Goal: Information Seeking & Learning: Learn about a topic

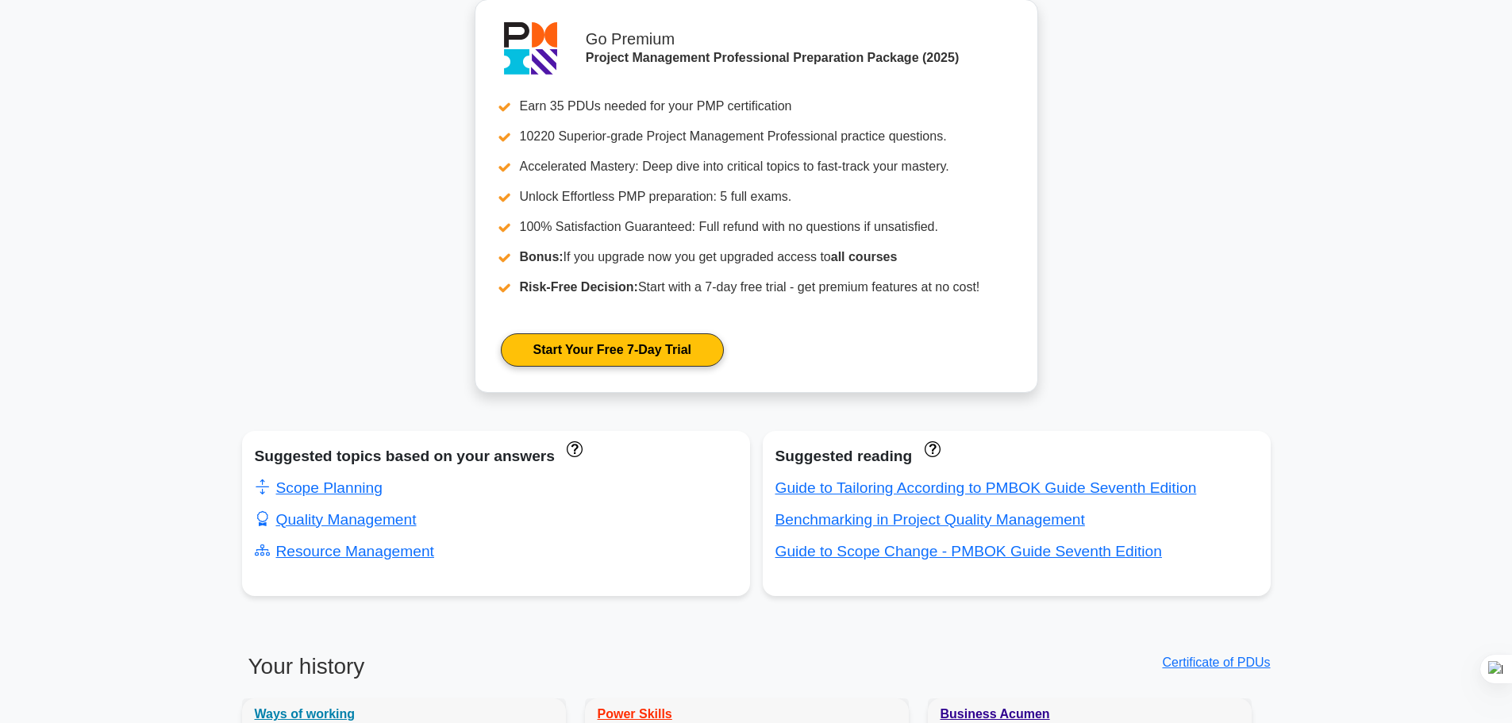
scroll to position [556, 0]
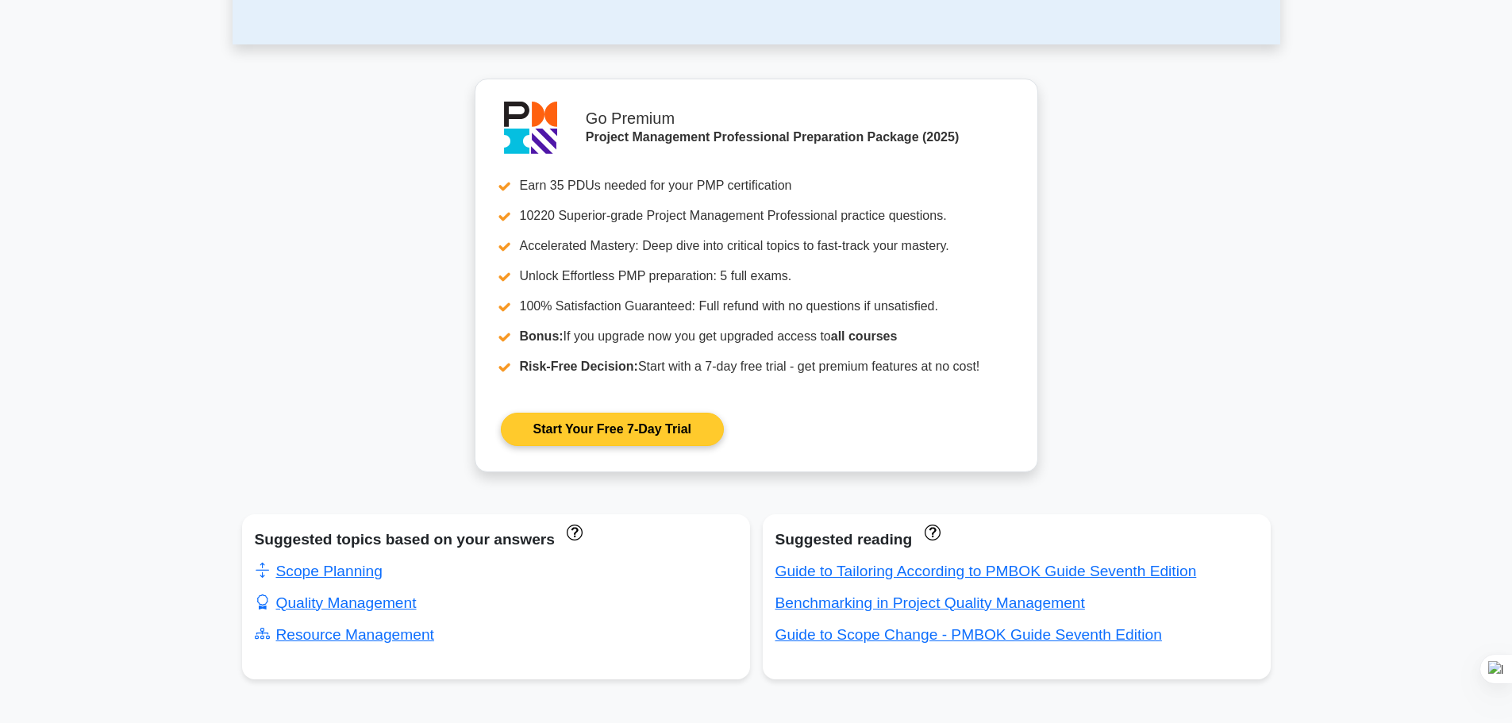
click at [629, 426] on link "Start Your Free 7-Day Trial" at bounding box center [612, 429] width 223 height 33
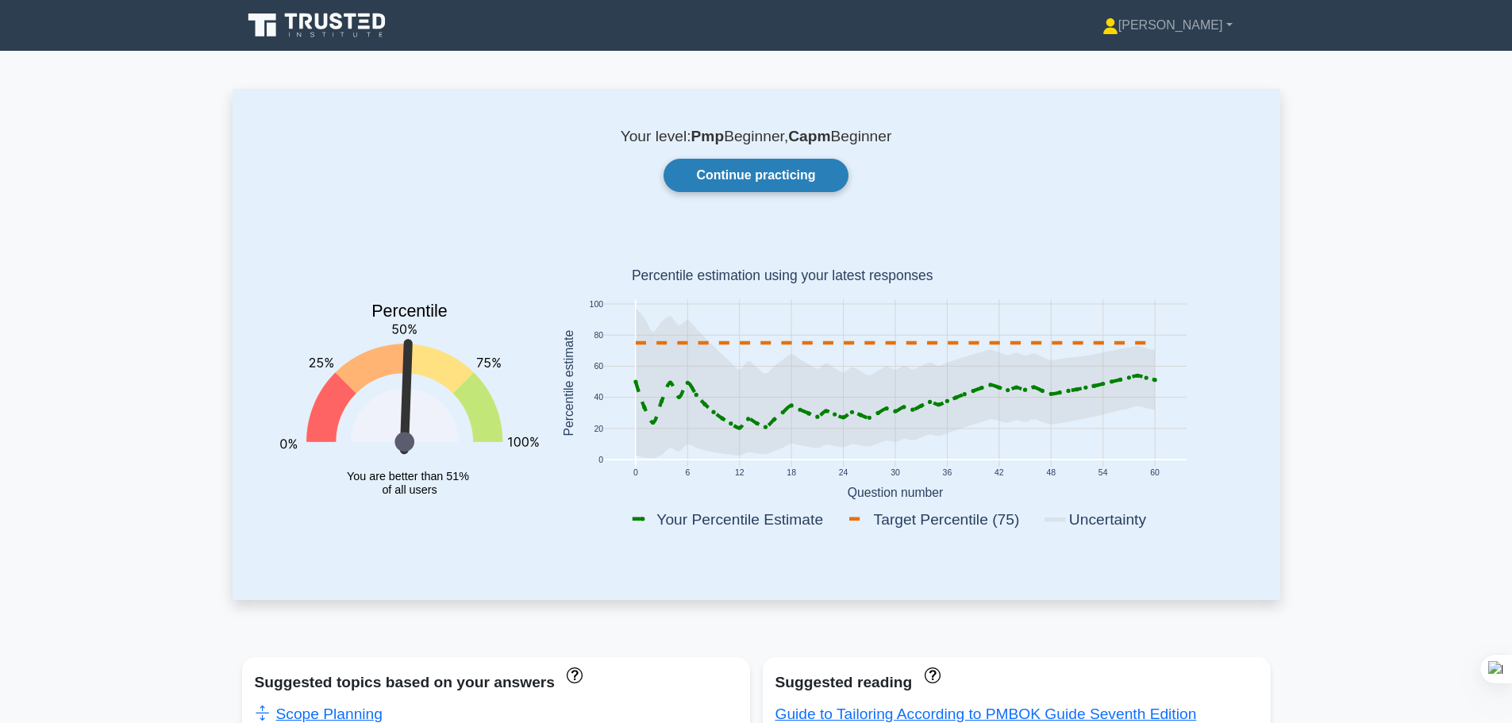
click at [737, 189] on link "Continue practicing" at bounding box center [756, 175] width 184 height 33
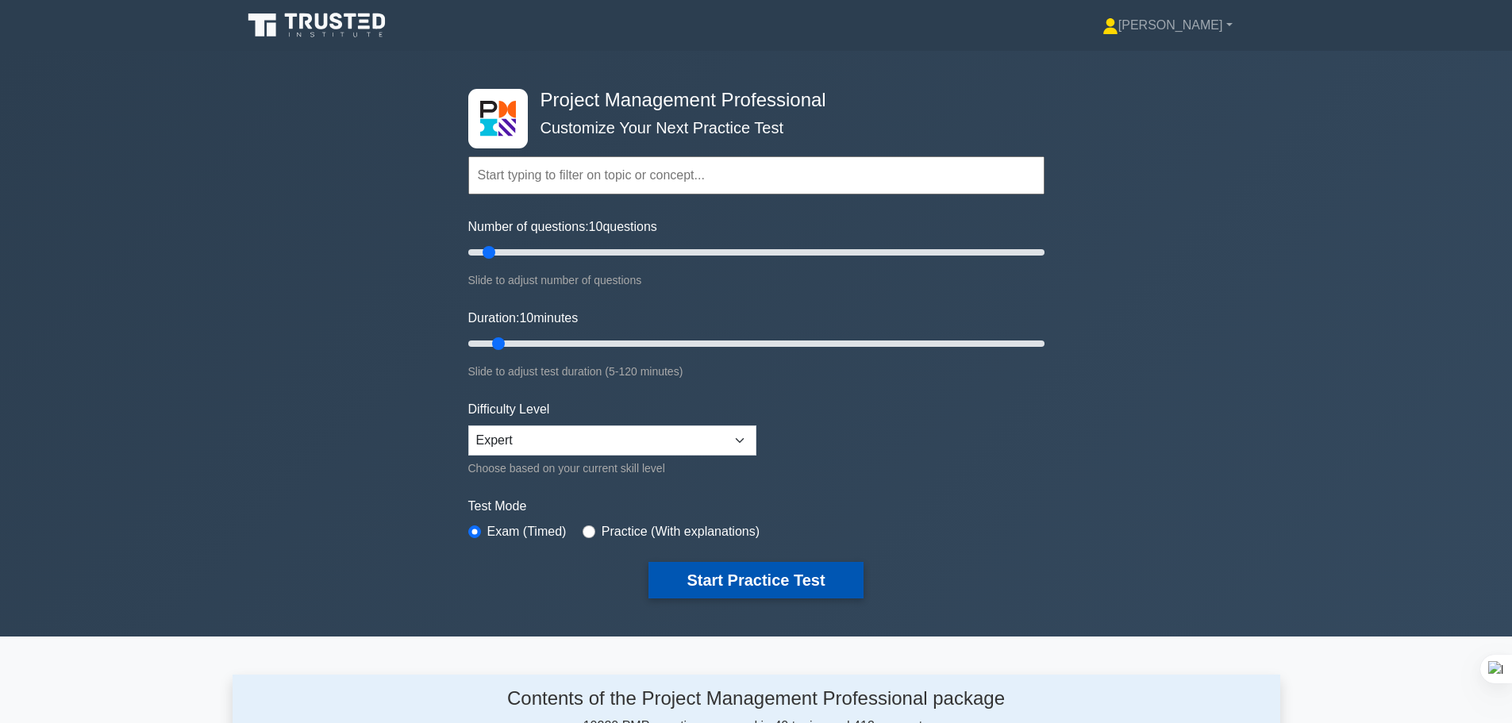
click at [713, 578] on button "Start Practice Test" at bounding box center [756, 580] width 214 height 37
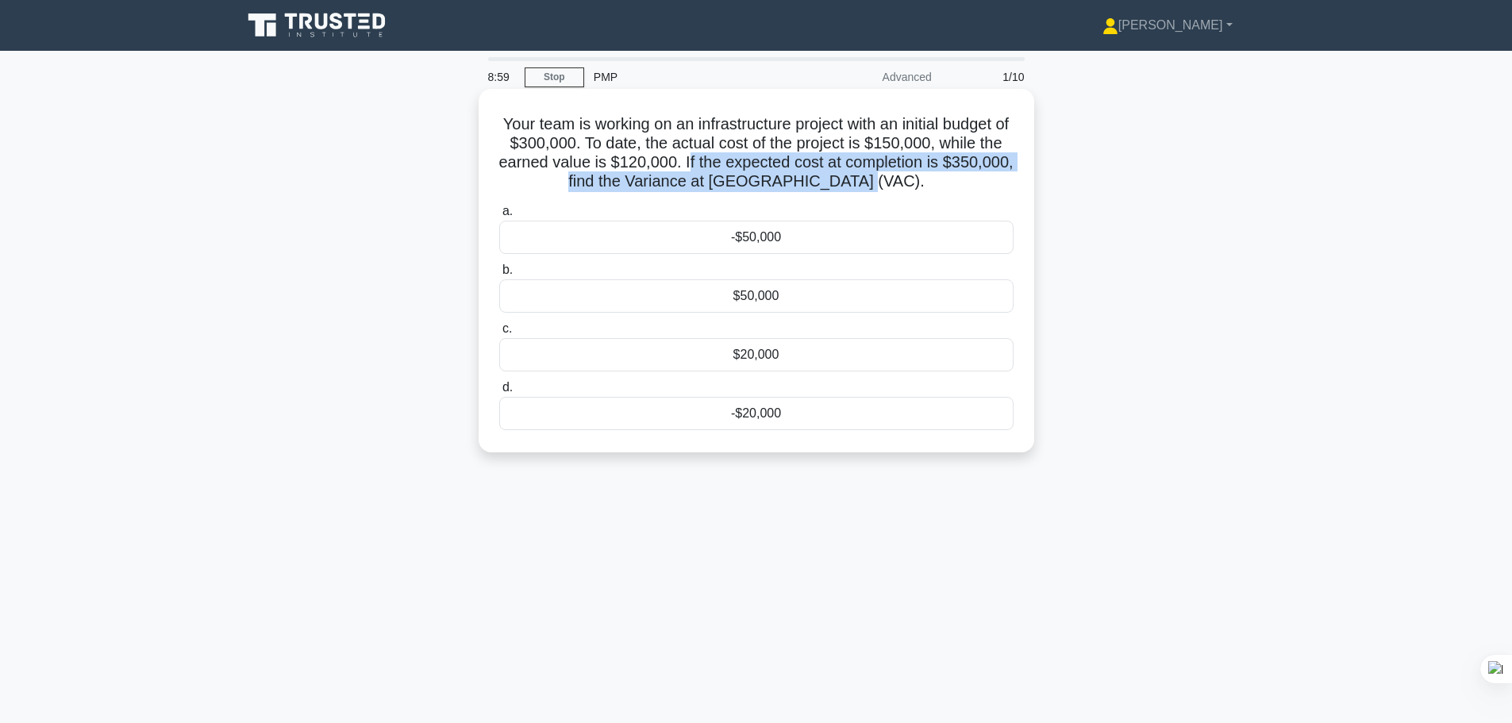
drag, startPoint x: 722, startPoint y: 158, endPoint x: 983, endPoint y: 172, distance: 261.5
click at [983, 172] on h5 "Your team is working on an infrastructure project with an initial budget of $30…" at bounding box center [757, 153] width 518 height 78
click at [817, 167] on h5 "Your team is working on an infrastructure project with an initial budget of $30…" at bounding box center [757, 153] width 518 height 78
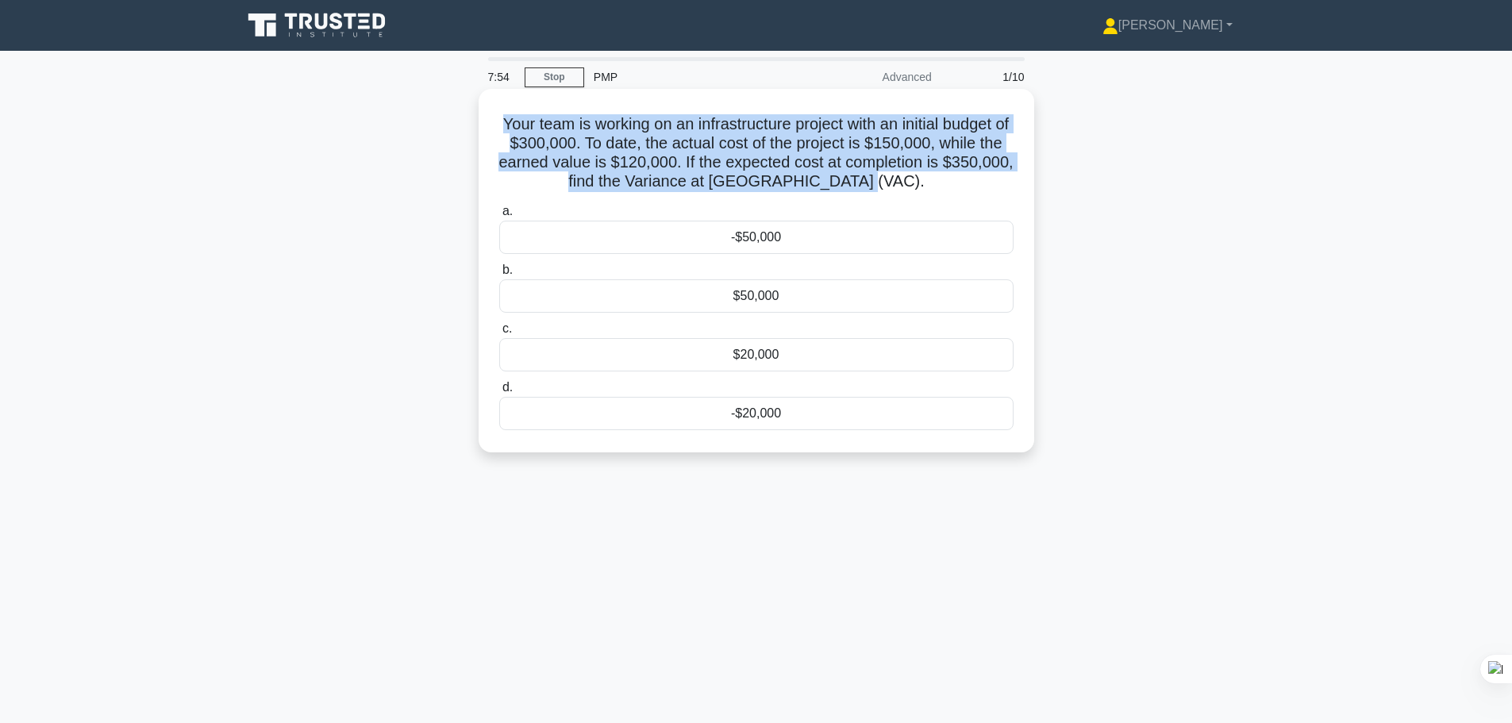
drag, startPoint x: 926, startPoint y: 180, endPoint x: 486, endPoint y: 123, distance: 443.4
click at [486, 123] on div "Your team is working on an infrastructure project with an initial budget of $30…" at bounding box center [756, 270] width 543 height 351
copy h5 "Your team is working on an infrastructure project with an initial budget of $30…"
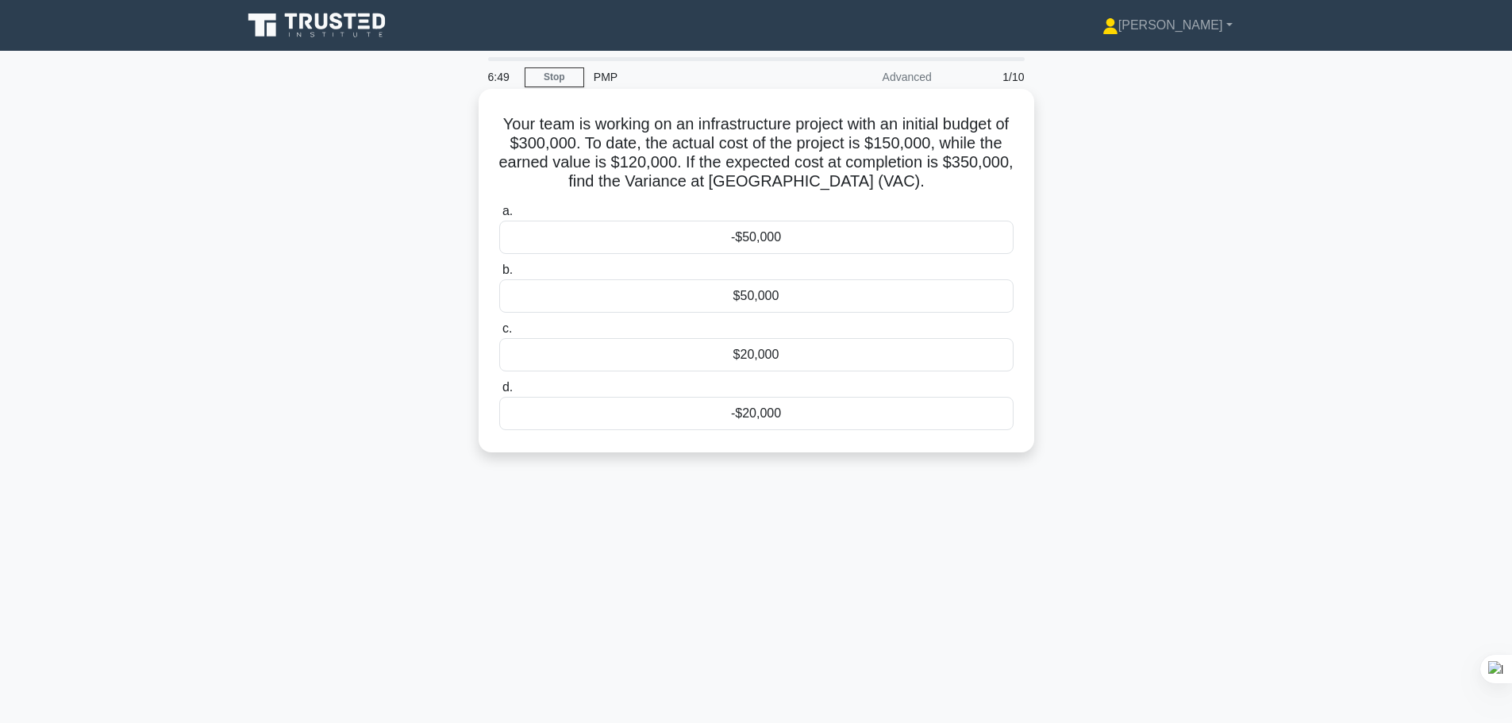
click at [774, 245] on div "-$50,000" at bounding box center [756, 237] width 514 height 33
click at [499, 217] on input "a. -$50,000" at bounding box center [499, 211] width 0 height 10
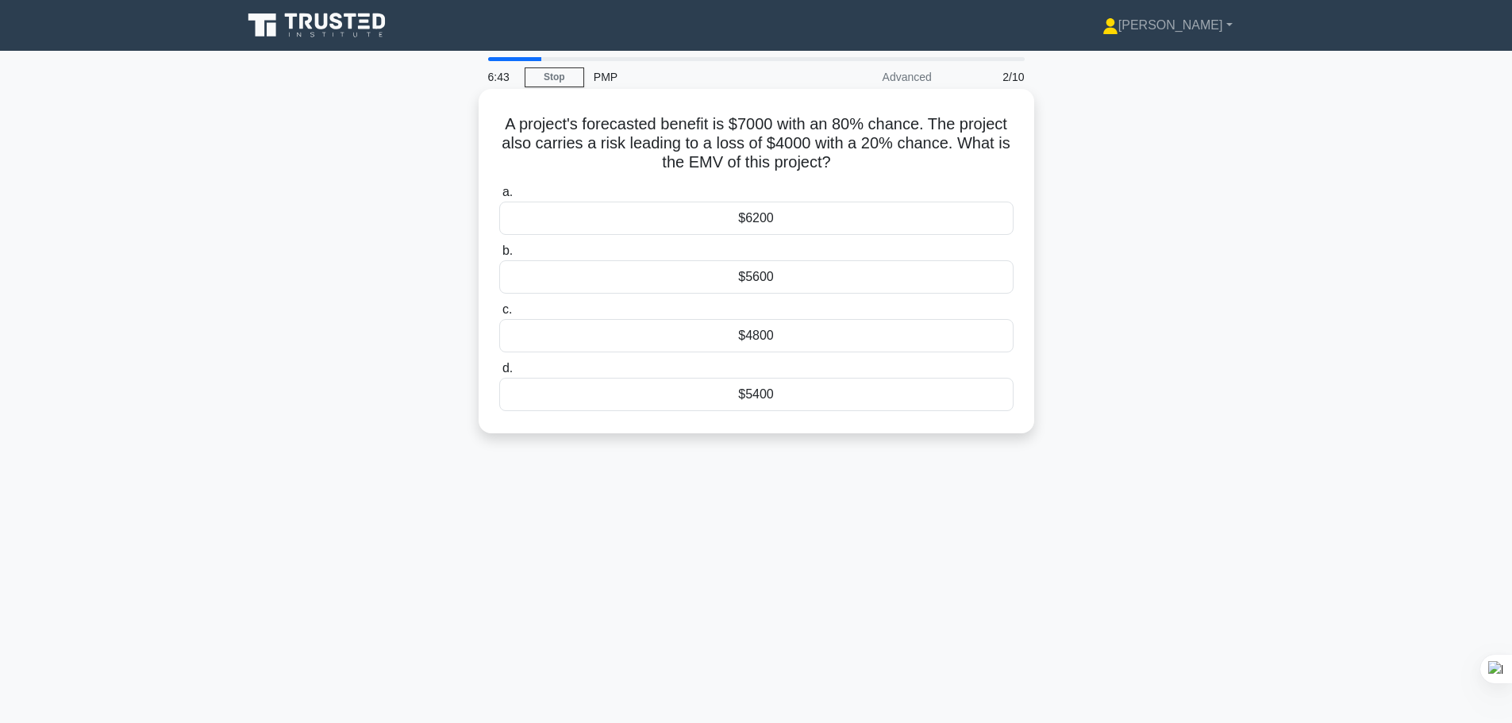
drag, startPoint x: 833, startPoint y: 165, endPoint x: 499, endPoint y: 117, distance: 337.7
click at [499, 117] on h5 "A project's forecasted benefit is $7000 with an 80% chance. The project also ca…" at bounding box center [757, 143] width 518 height 59
copy h5 "A project's forecasted benefit is $7000 with an 80% chance. The project also ca…"
click at [747, 339] on div "$4800" at bounding box center [756, 335] width 514 height 33
click at [499, 315] on input "c. $4800" at bounding box center [499, 310] width 0 height 10
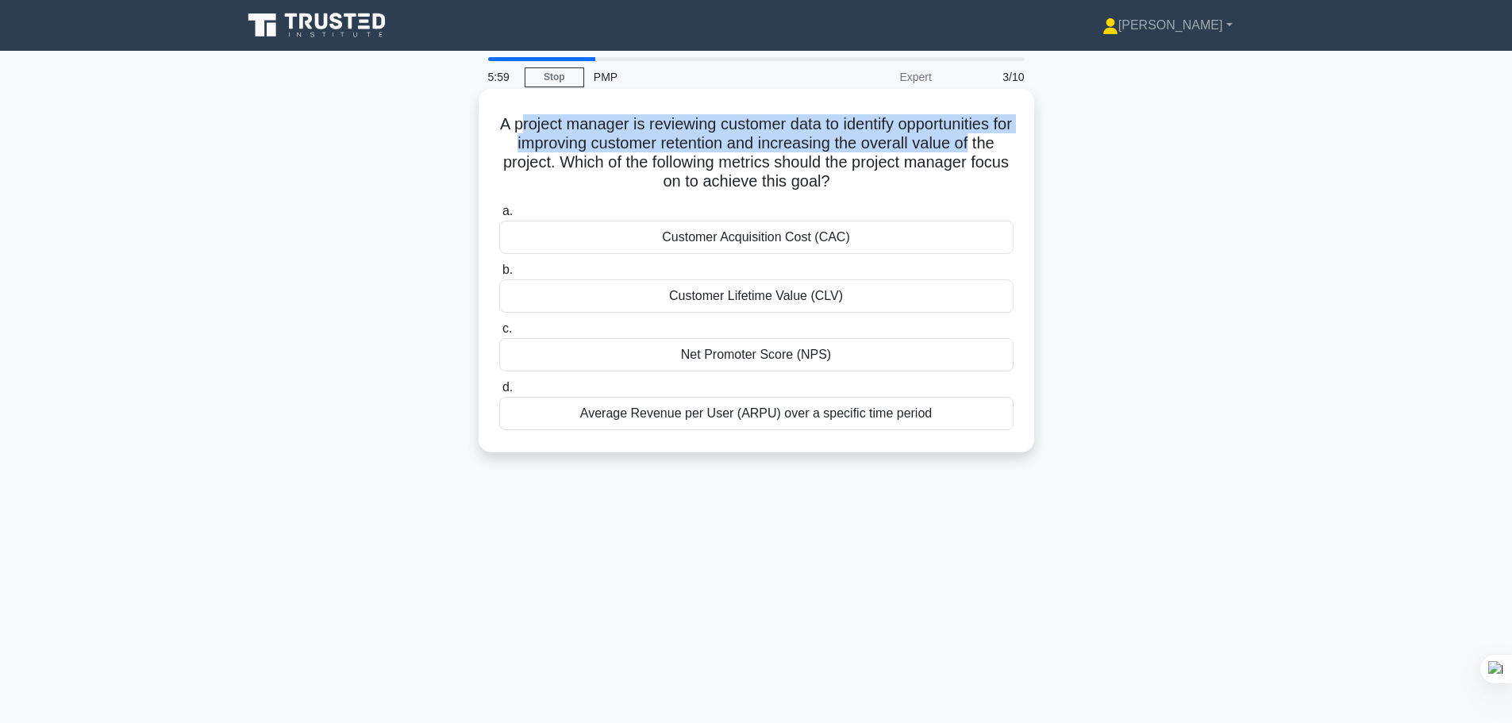
drag, startPoint x: 523, startPoint y: 121, endPoint x: 1014, endPoint y: 139, distance: 491.7
click at [1014, 139] on h5 "A project manager is reviewing customer data to identify opportunities for impr…" at bounding box center [757, 153] width 518 height 78
click at [670, 144] on h5 "A project manager is reviewing customer data to identify opportunities for impr…" at bounding box center [757, 153] width 518 height 78
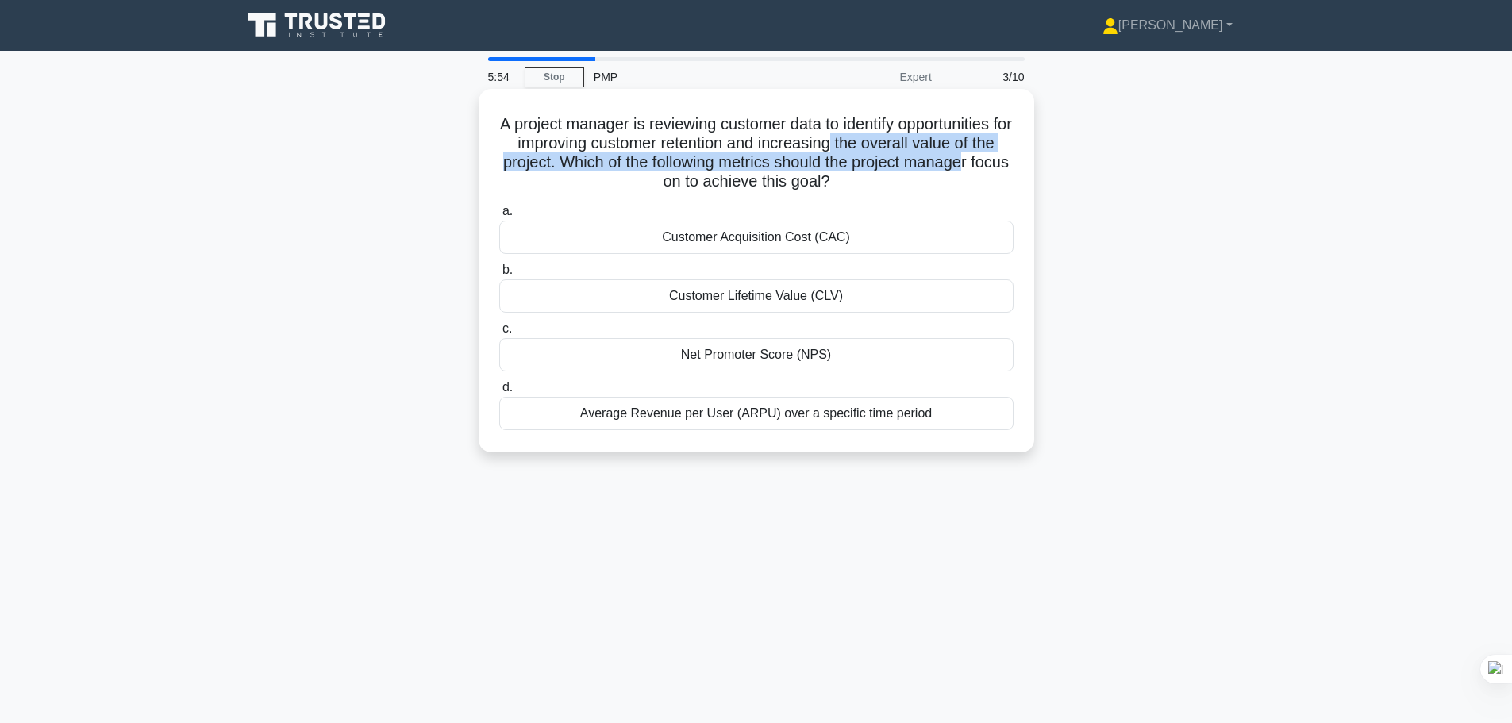
drag, startPoint x: 860, startPoint y: 144, endPoint x: 1006, endPoint y: 163, distance: 147.3
click at [1006, 163] on h5 "A project manager is reviewing customer data to identify opportunities for impr…" at bounding box center [757, 153] width 518 height 78
click at [744, 159] on h5 "A project manager is reviewing customer data to identify opportunities for impr…" at bounding box center [757, 153] width 518 height 78
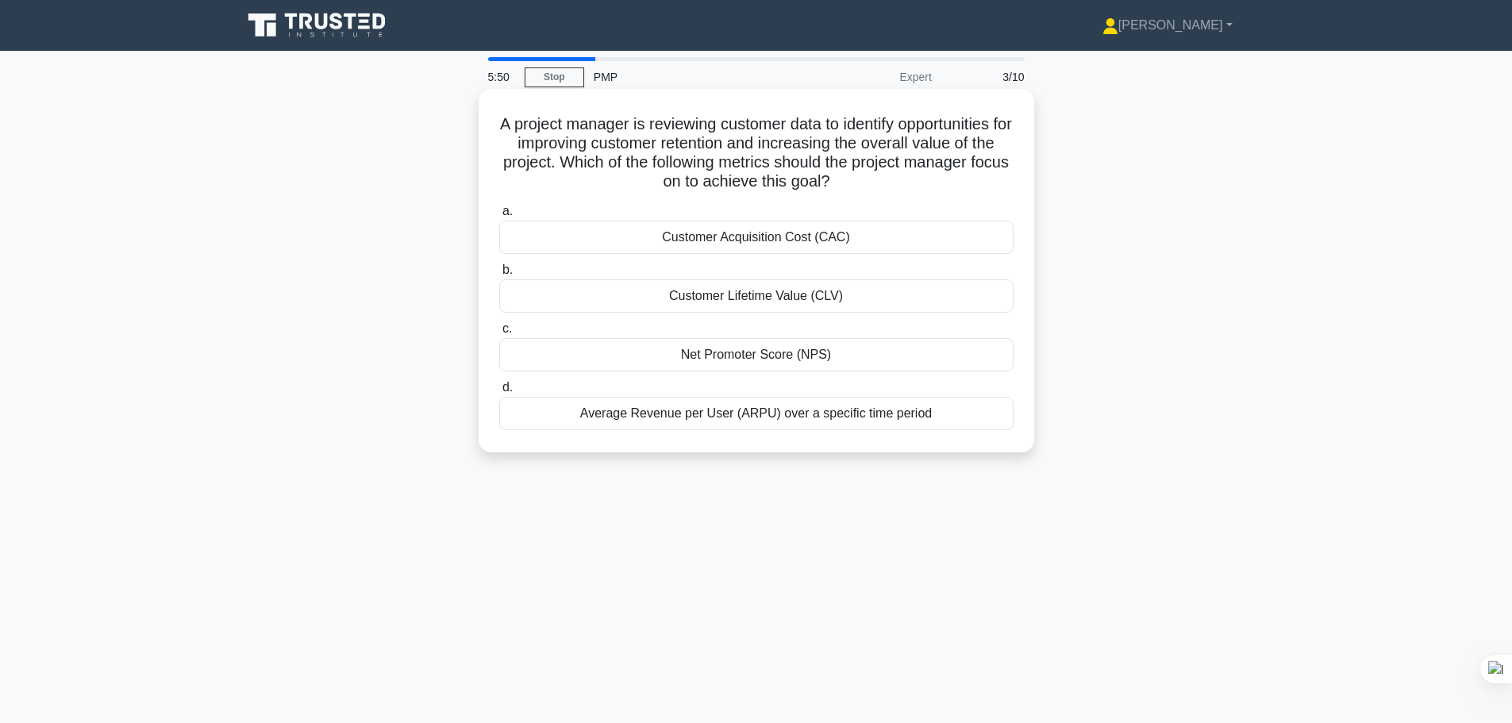
drag, startPoint x: 589, startPoint y: 163, endPoint x: 1010, endPoint y: 183, distance: 422.0
click at [1010, 183] on h5 "A project manager is reviewing customer data to identify opportunities for impr…" at bounding box center [757, 153] width 518 height 78
click at [890, 167] on h5 "A project manager is reviewing customer data to identify opportunities for impr…" at bounding box center [757, 153] width 518 height 78
drag, startPoint x: 504, startPoint y: 125, endPoint x: 1017, endPoint y: 435, distance: 599.4
click at [1017, 435] on div "A project manager is reviewing customer data to identify opportunities for impr…" at bounding box center [756, 270] width 543 height 351
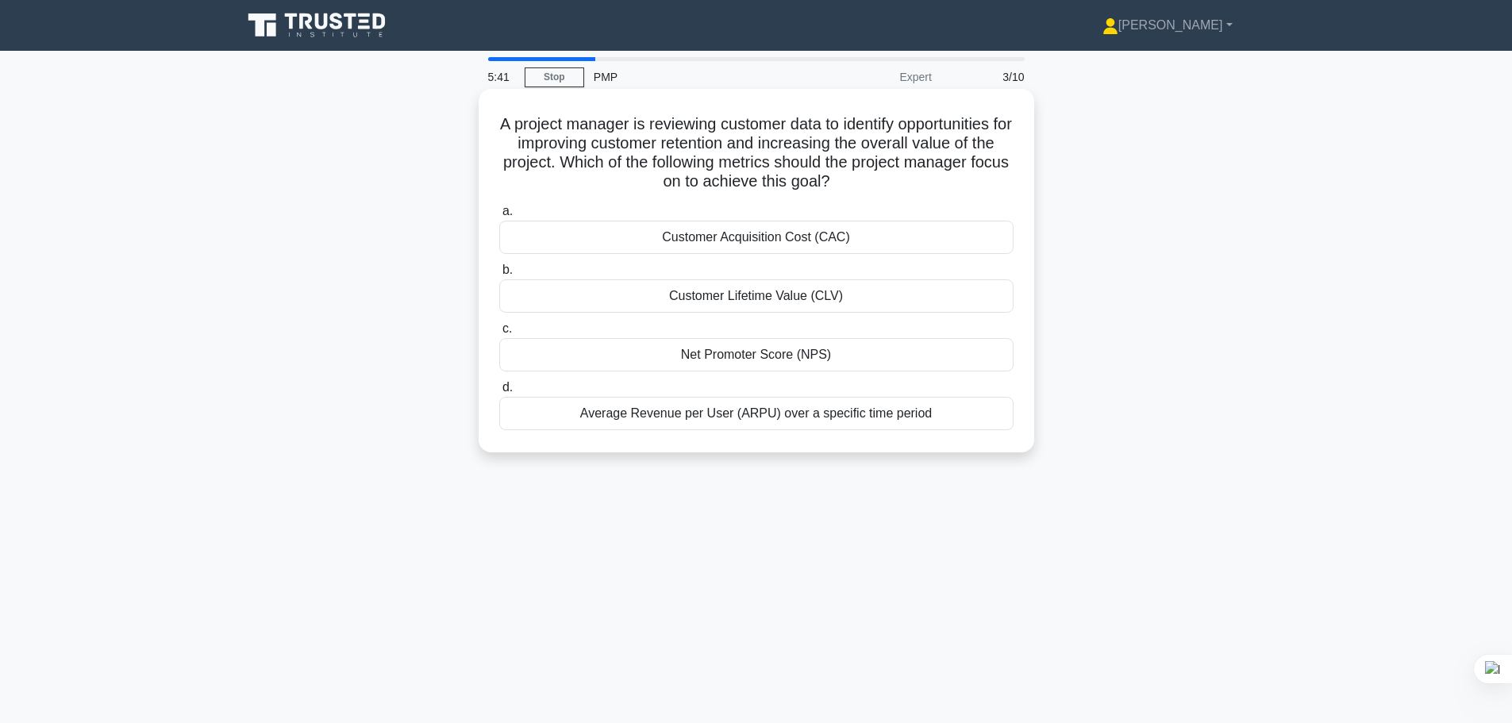
copy div "A project manager is reviewing customer data to identify opportunities for impr…"
click at [1280, 309] on main "5:21 Stop PMP Expert 3/10 A project manager is reviewing customer data to ident…" at bounding box center [756, 454] width 1512 height 806
click at [799, 297] on div "Customer Lifetime Value (CLV)" at bounding box center [756, 295] width 514 height 33
click at [499, 275] on input "b. Customer Lifetime Value (CLV)" at bounding box center [499, 270] width 0 height 10
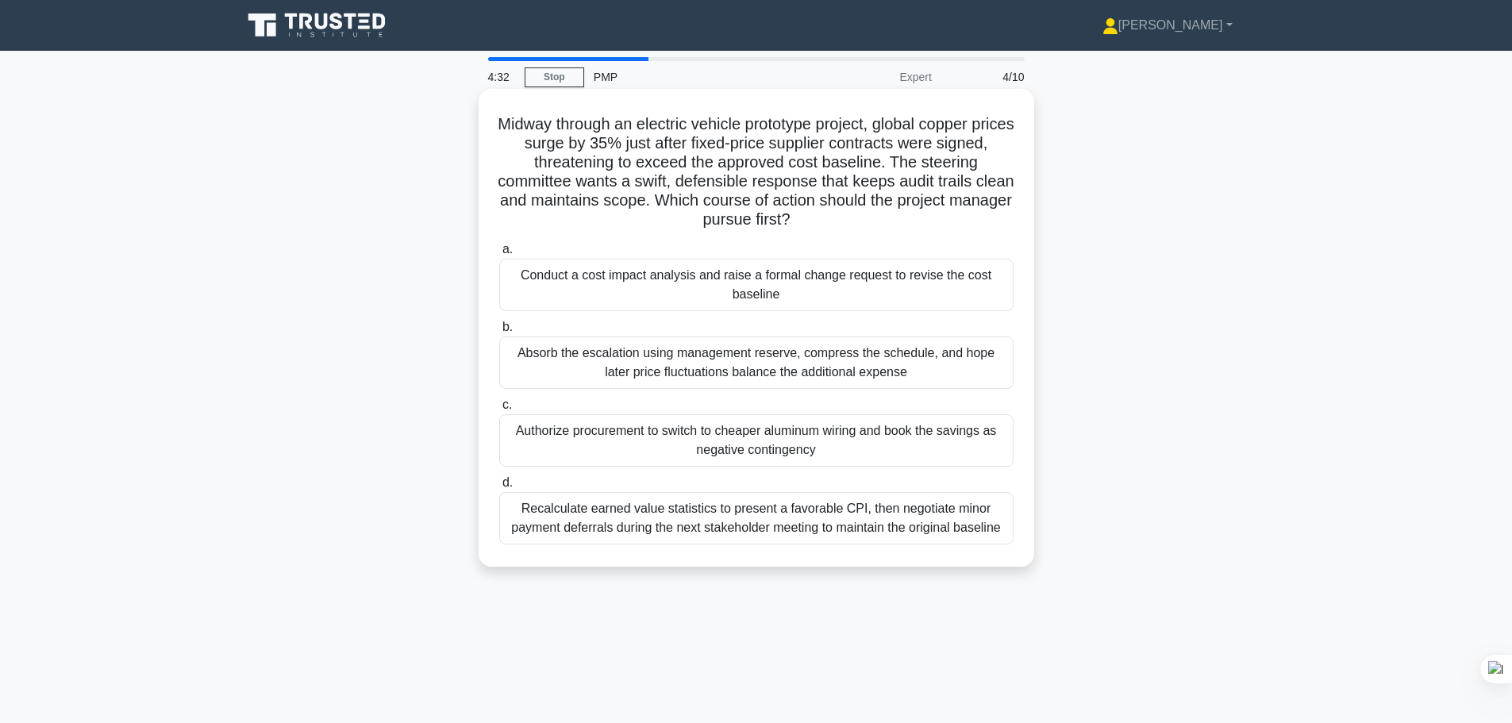
drag, startPoint x: 1007, startPoint y: 531, endPoint x: 504, endPoint y: 119, distance: 650.4
click at [504, 119] on div "Midway through an electric vehicle prototype project, global copper prices surg…" at bounding box center [756, 327] width 543 height 465
copy div "Midway through an electric vehicle prototype project, global copper prices surg…"
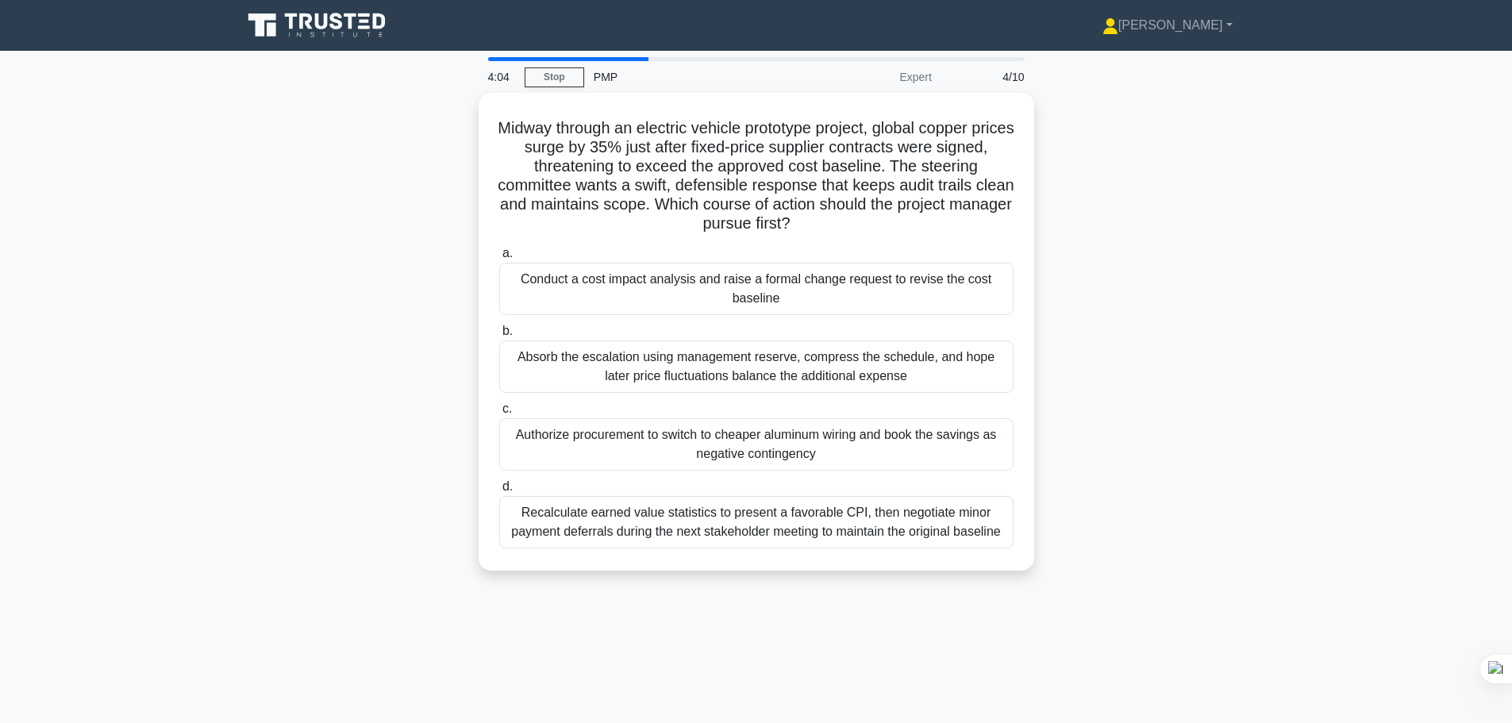
click at [1248, 230] on div "Midway through an electric vehicle prototype project, global copper prices surg…" at bounding box center [757, 341] width 1048 height 497
click at [1220, 268] on div "Midway through an electric vehicle prototype project, global copper prices surg…" at bounding box center [757, 341] width 1048 height 497
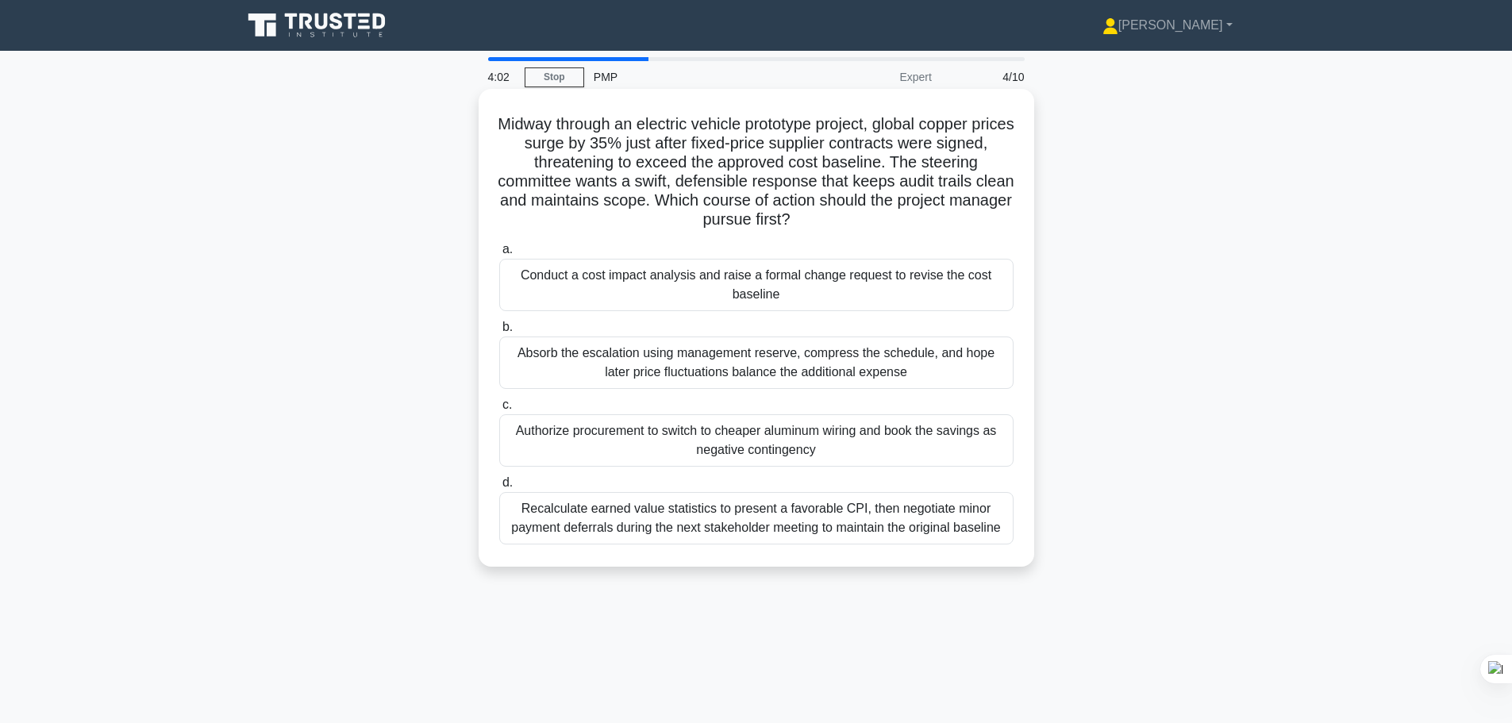
click at [693, 301] on div "Conduct a cost impact analysis and raise a formal change request to revise the …" at bounding box center [756, 285] width 514 height 52
click at [499, 255] on input "a. Conduct a cost impact analysis and raise a formal change request to revise t…" at bounding box center [499, 249] width 0 height 10
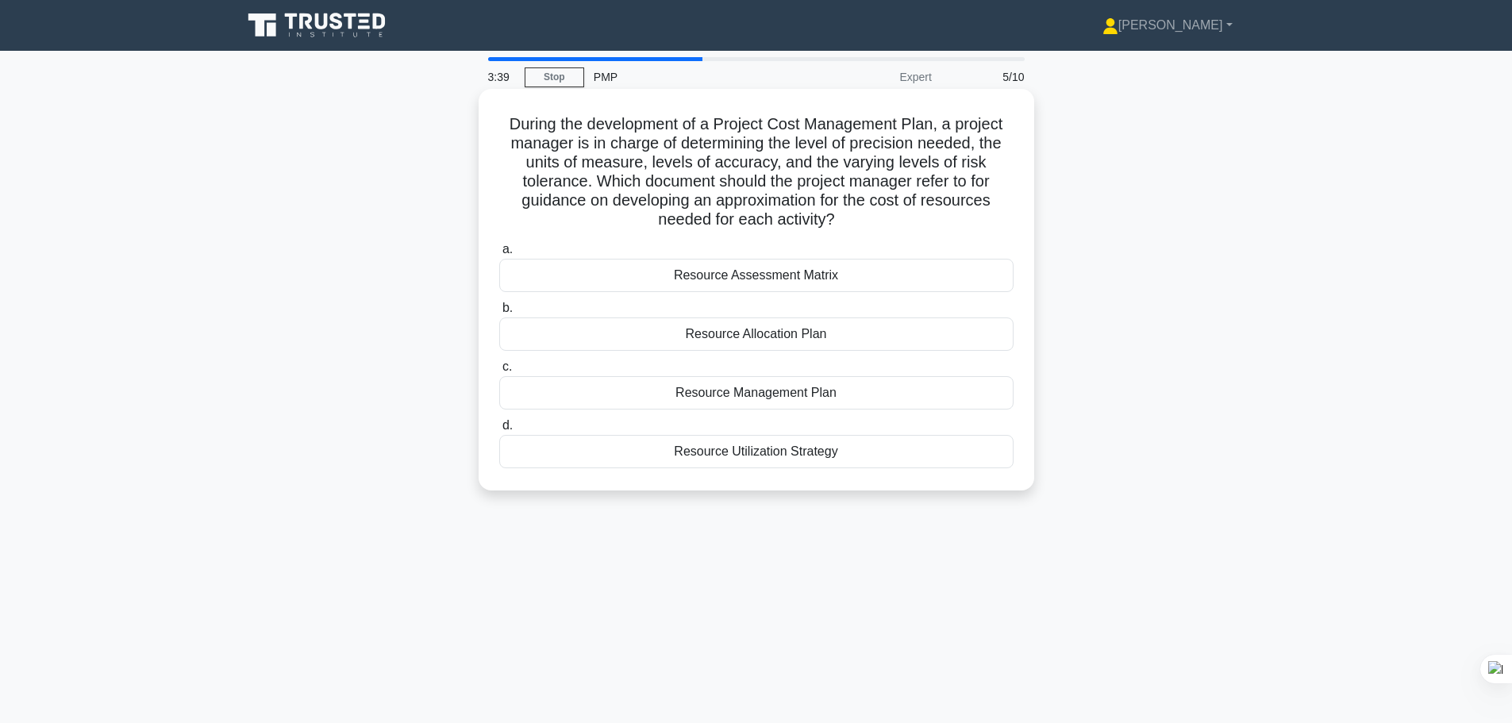
drag, startPoint x: 849, startPoint y: 458, endPoint x: 503, endPoint y: 125, distance: 480.5
click at [503, 125] on div "During the development of a Project Cost Management Plan, a project manager is …" at bounding box center [756, 289] width 543 height 389
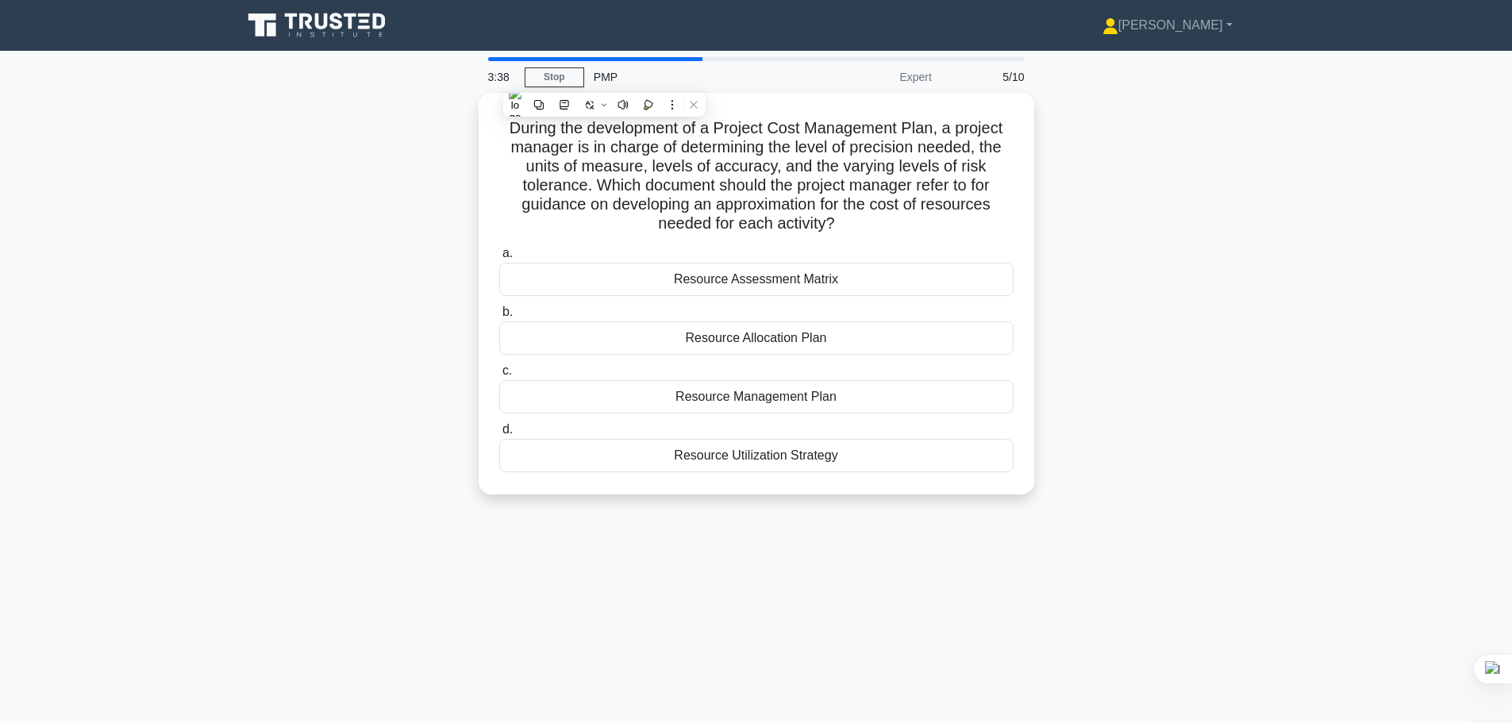
copy div "During the development of a Project Cost Management Plan, a project manager is …"
click at [1252, 352] on div "During the development of a Project Cost Management Plan, a project manager is …" at bounding box center [757, 303] width 1048 height 421
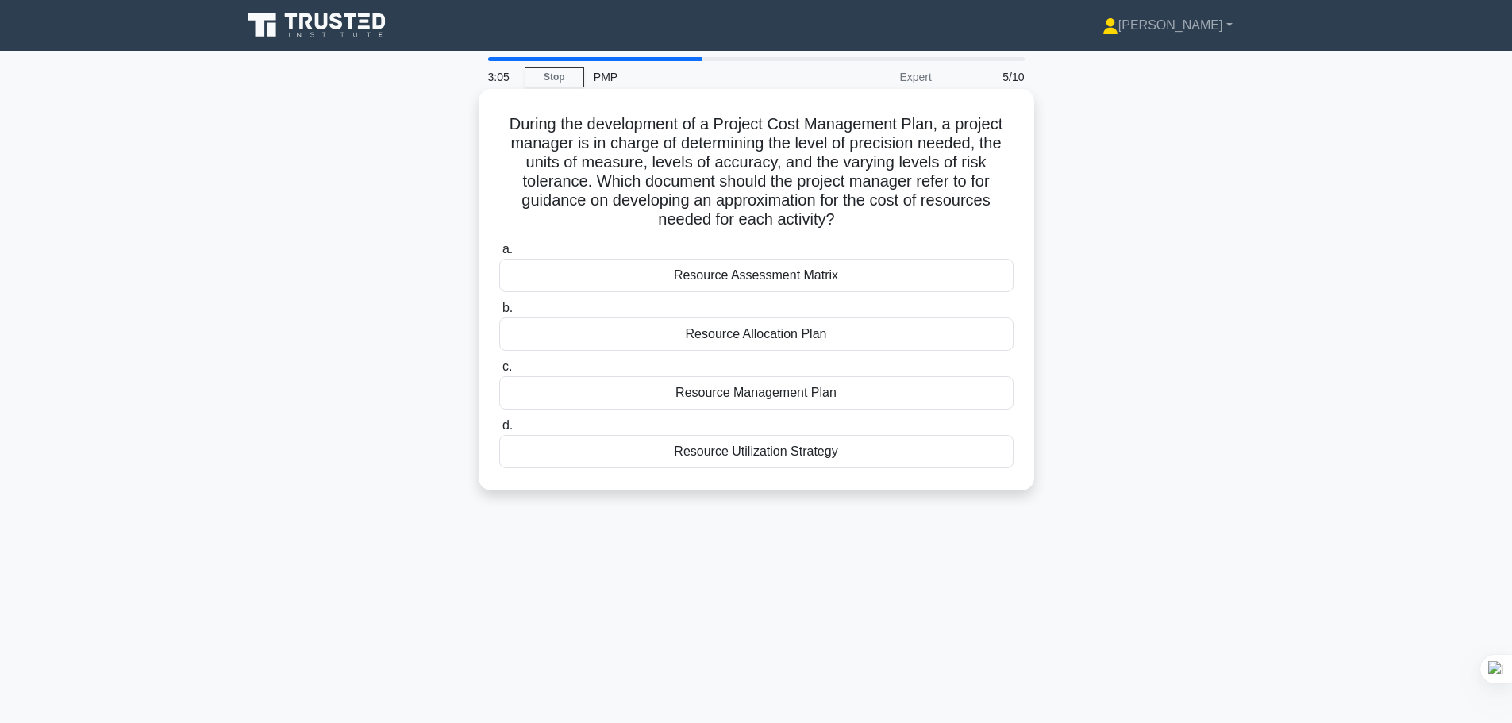
click at [877, 400] on div "Resource Management Plan" at bounding box center [756, 392] width 514 height 33
click at [499, 372] on input "c. Resource Management Plan" at bounding box center [499, 367] width 0 height 10
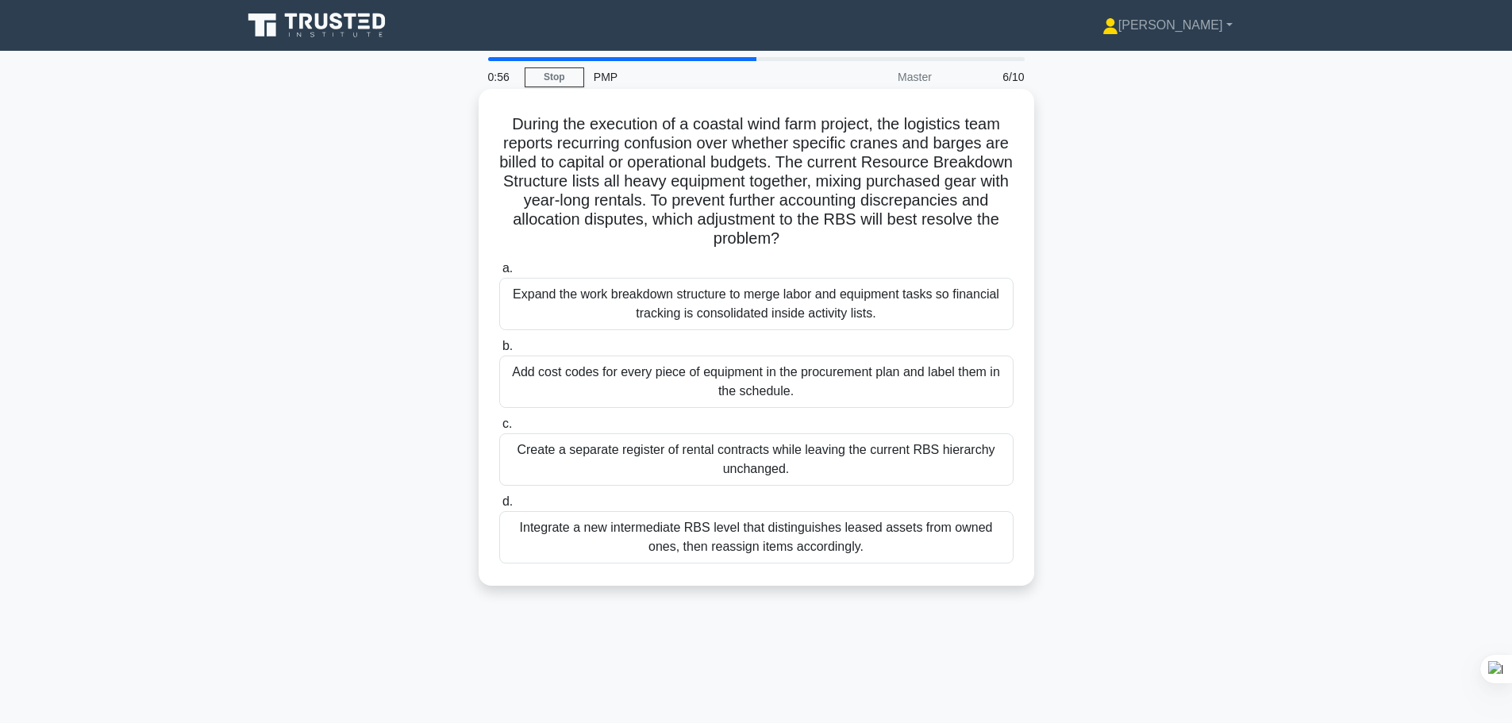
drag, startPoint x: 909, startPoint y: 552, endPoint x: 493, endPoint y: 118, distance: 600.7
click at [493, 118] on div "During the execution of a coastal wind farm project, the logistics team reports…" at bounding box center [756, 337] width 543 height 484
copy div "During the execution of a coastal wind farm project, the logistics team reports…"
click at [586, 243] on h5 "During the execution of a coastal wind farm project, the logistics team reports…" at bounding box center [757, 181] width 518 height 135
click at [976, 302] on div "Expand the work breakdown structure to merge labor and equipment tasks so finan…" at bounding box center [756, 304] width 514 height 52
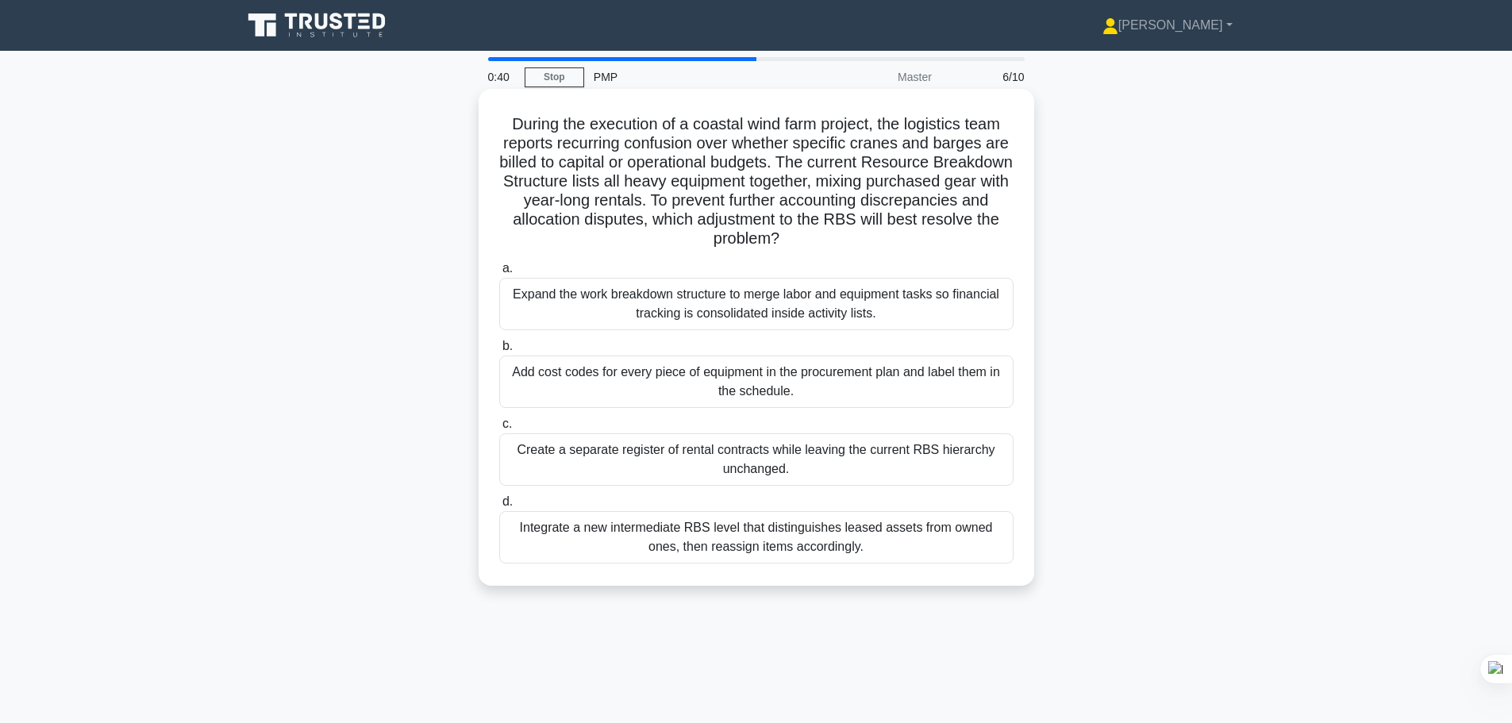
click at [499, 274] on input "a. Expand the work breakdown structure to merge labor and equipment tasks so fi…" at bounding box center [499, 269] width 0 height 10
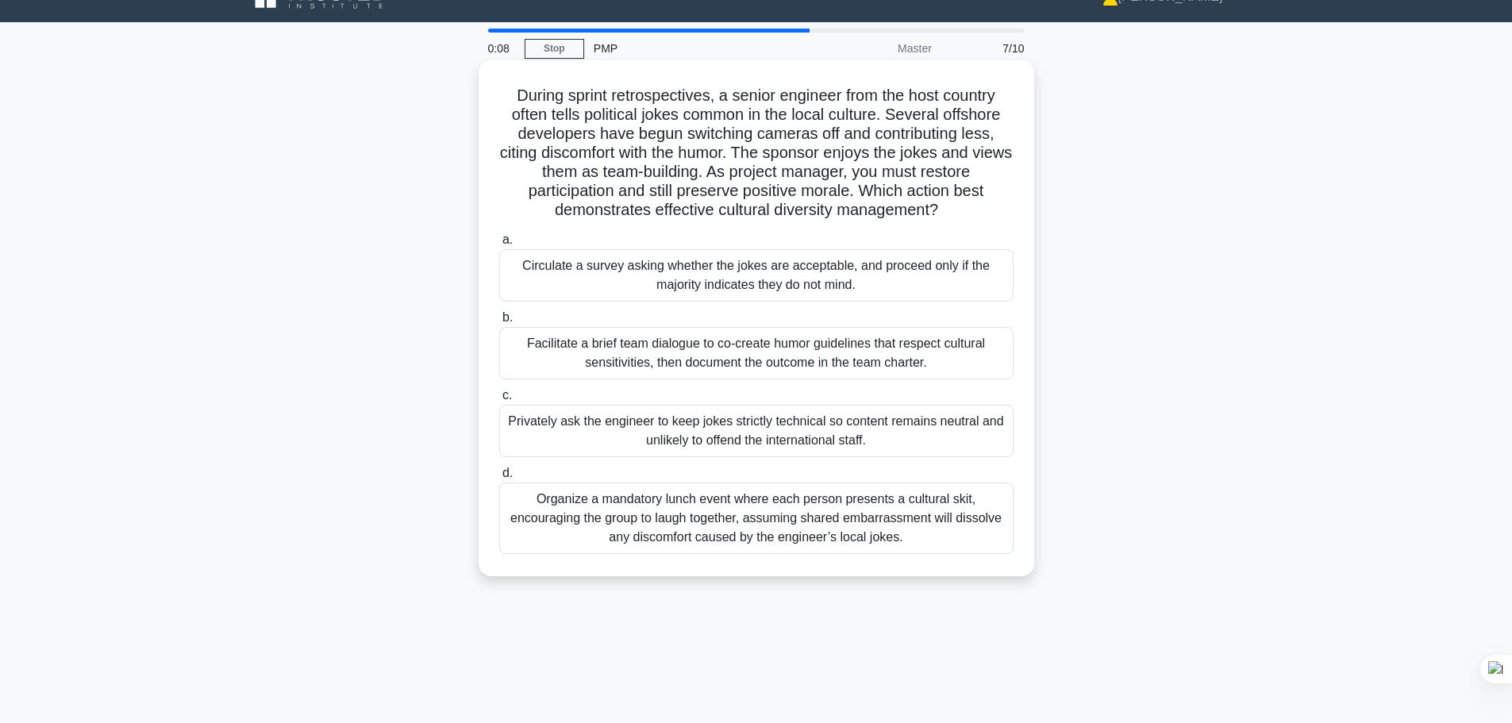
scroll to position [79, 0]
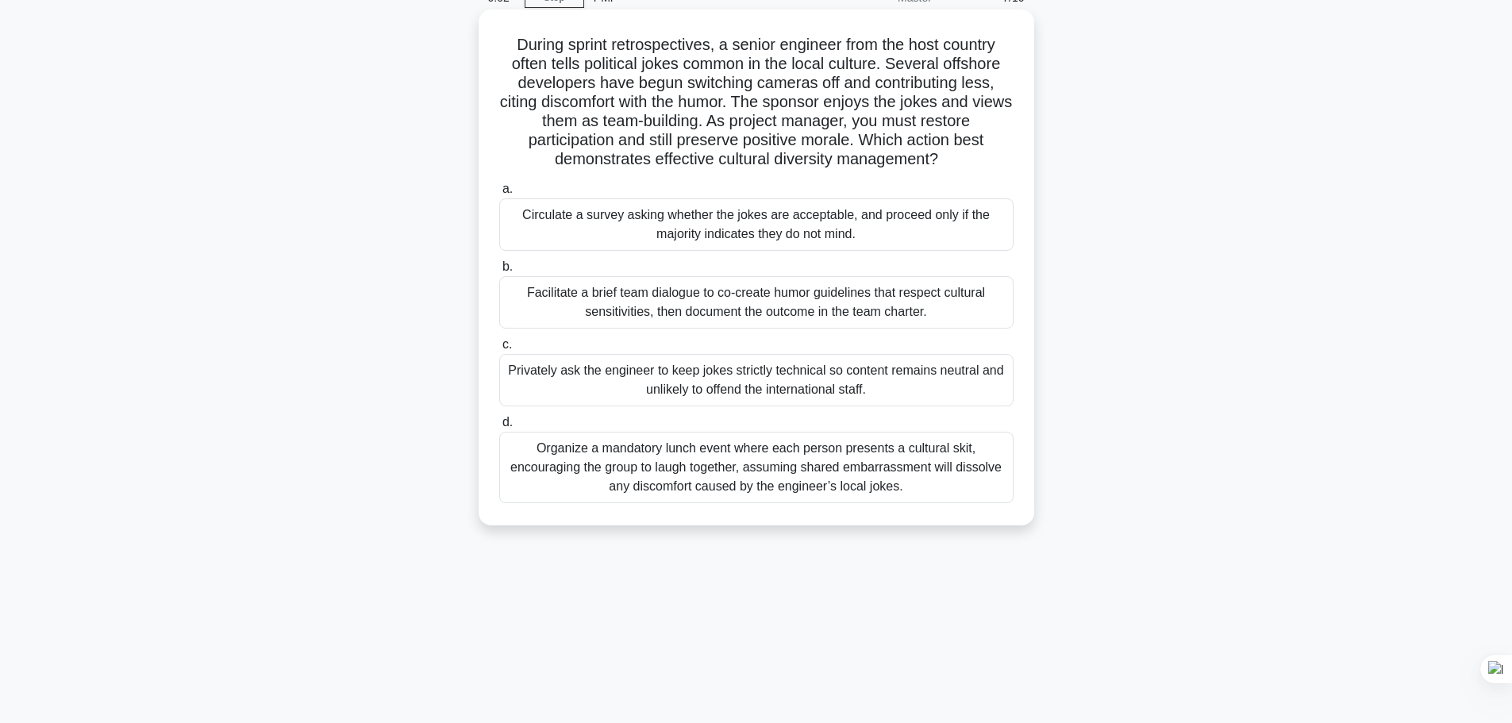
click at [781, 378] on div "Privately ask the engineer to keep jokes strictly technical so content remains …" at bounding box center [756, 380] width 514 height 52
click at [499, 350] on input "c. Privately ask the engineer to keep jokes strictly technical so content remai…" at bounding box center [499, 345] width 0 height 10
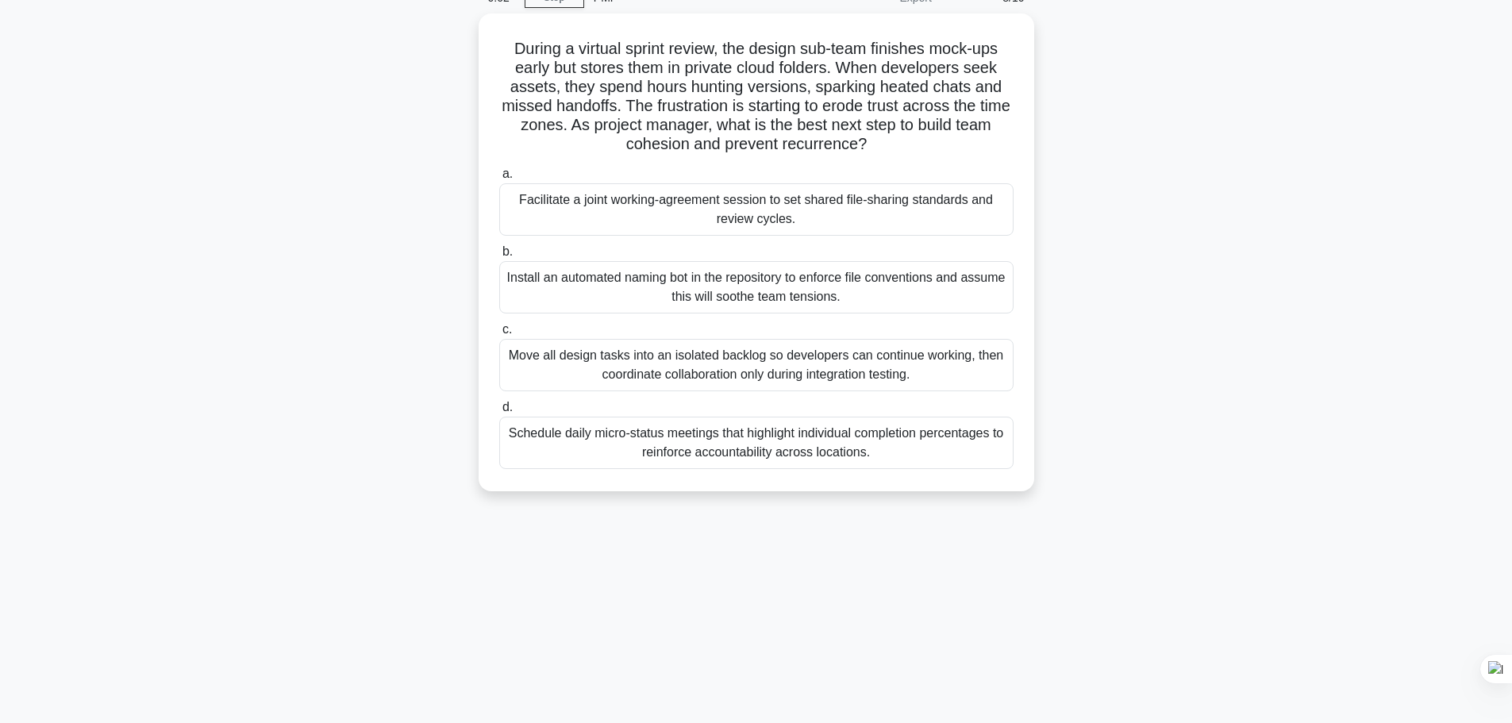
scroll to position [0, 0]
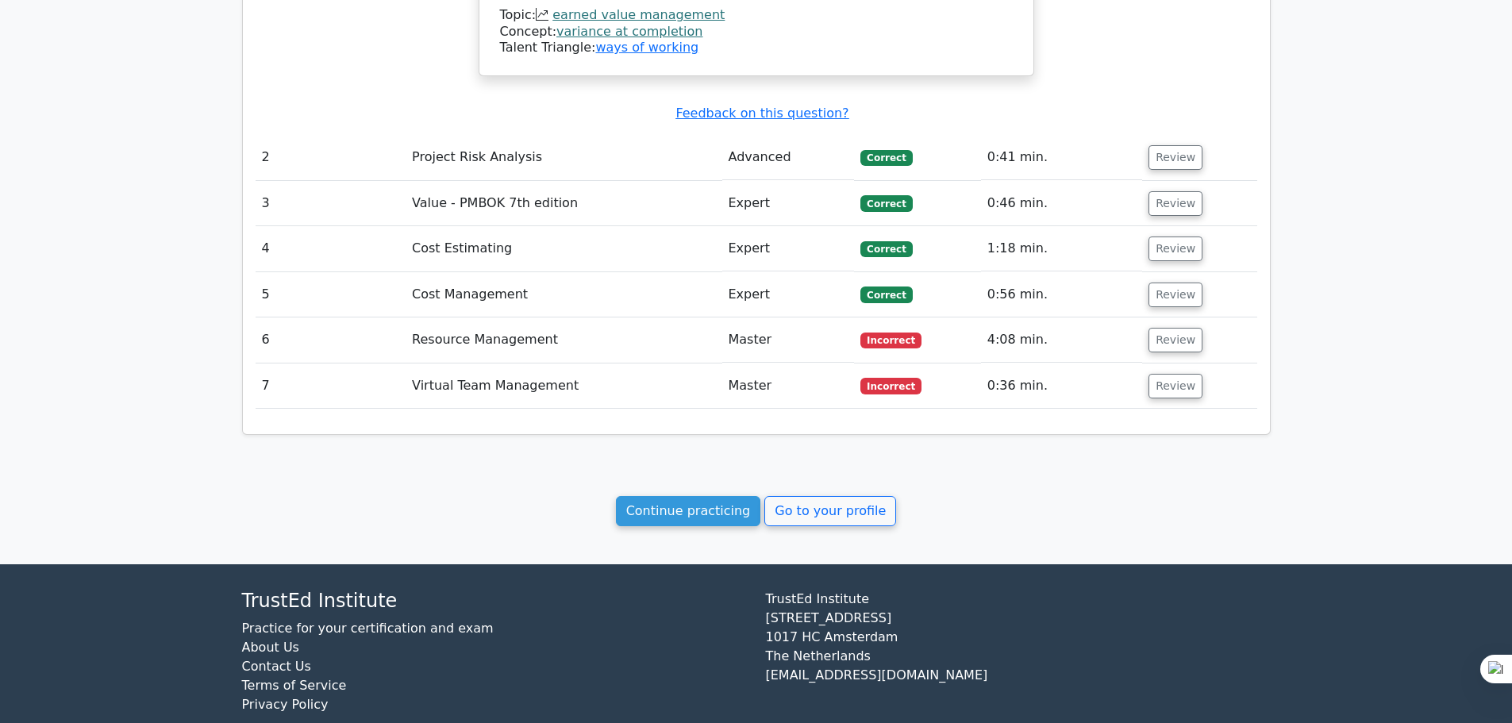
scroll to position [1536, 0]
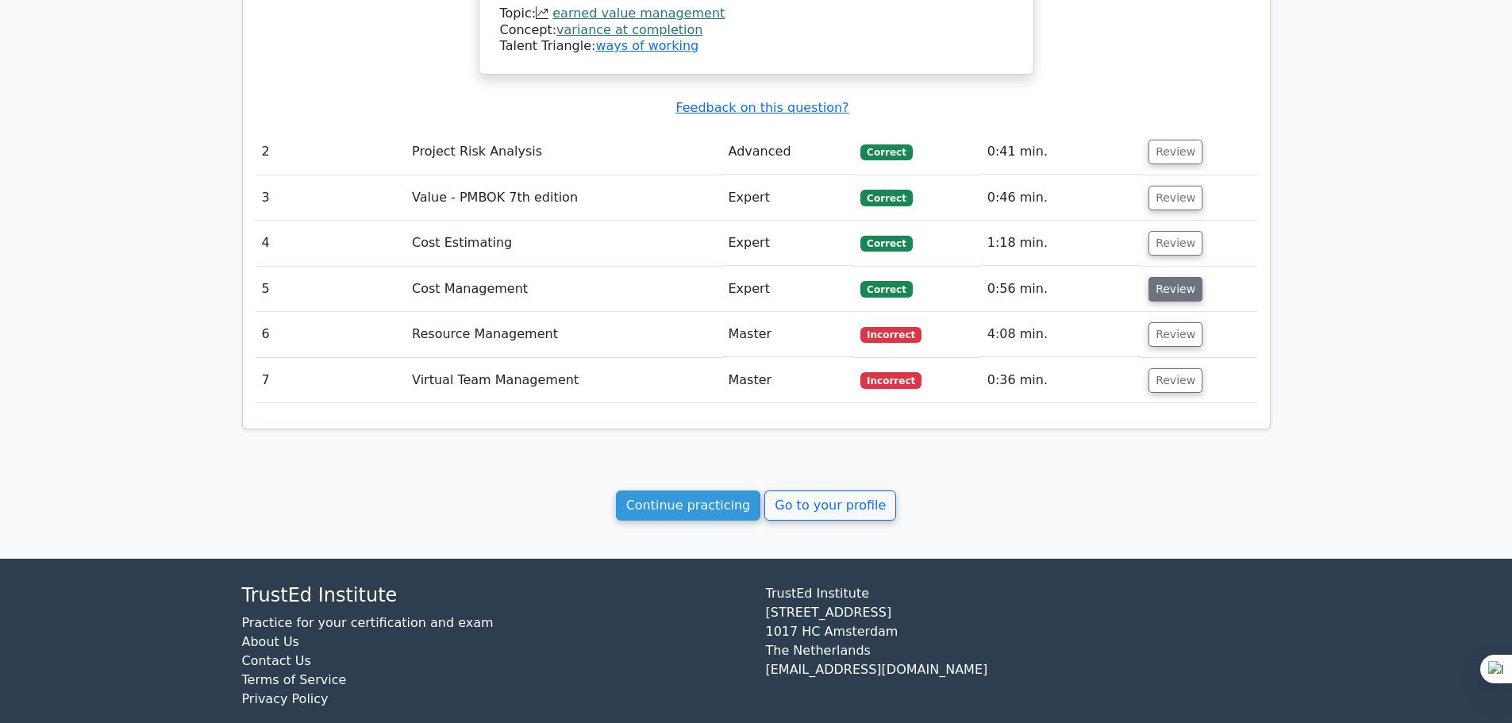
click at [1174, 277] on button "Review" at bounding box center [1176, 289] width 54 height 25
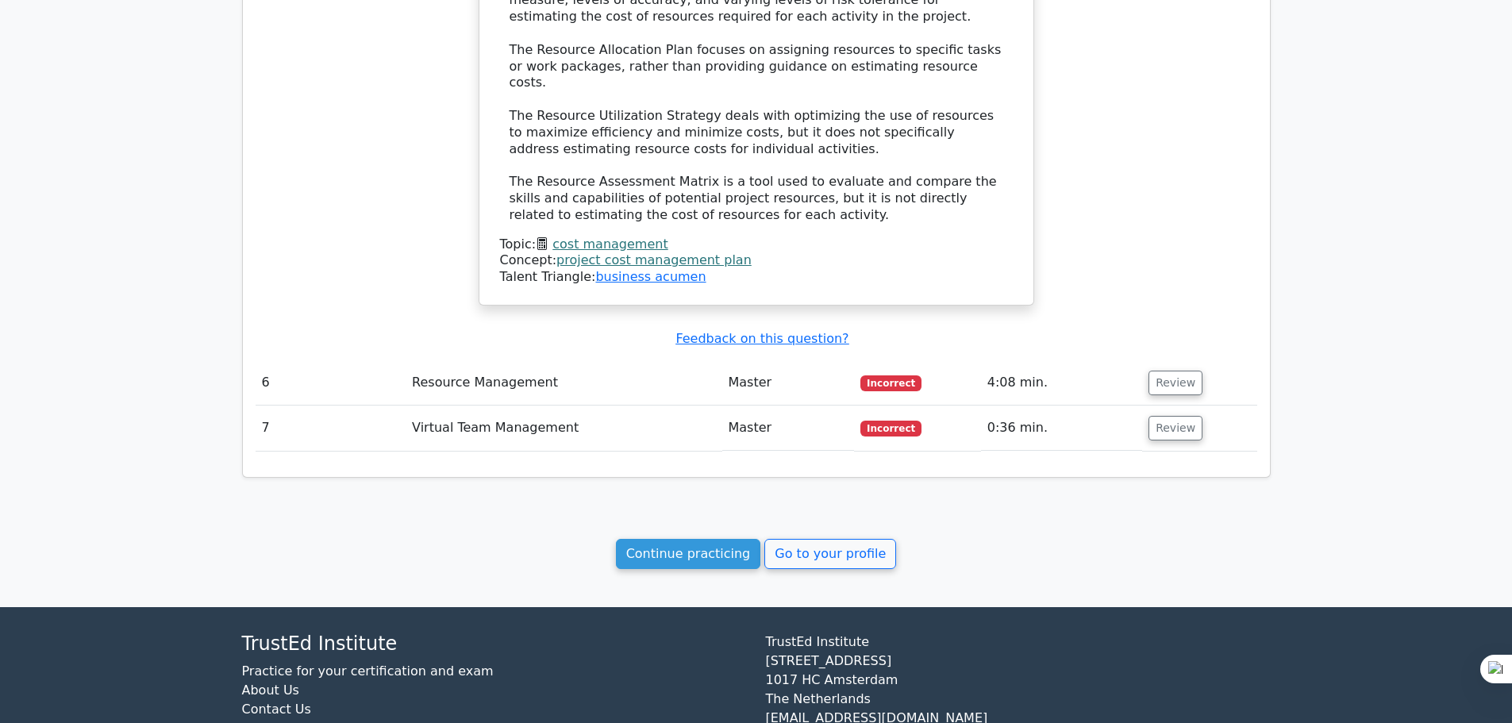
scroll to position [2357, 0]
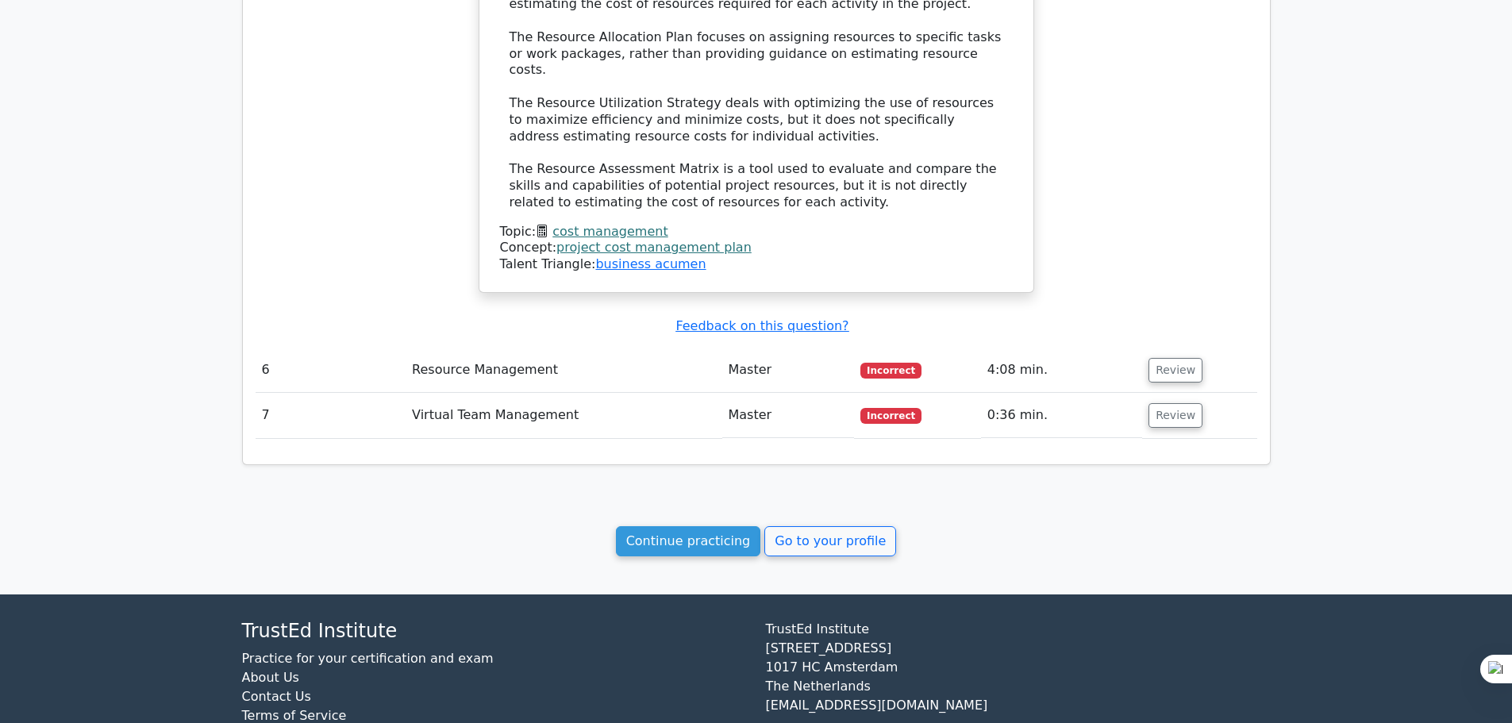
click at [1166, 348] on td "Review" at bounding box center [1199, 370] width 114 height 45
click at [1168, 358] on button "Review" at bounding box center [1176, 370] width 54 height 25
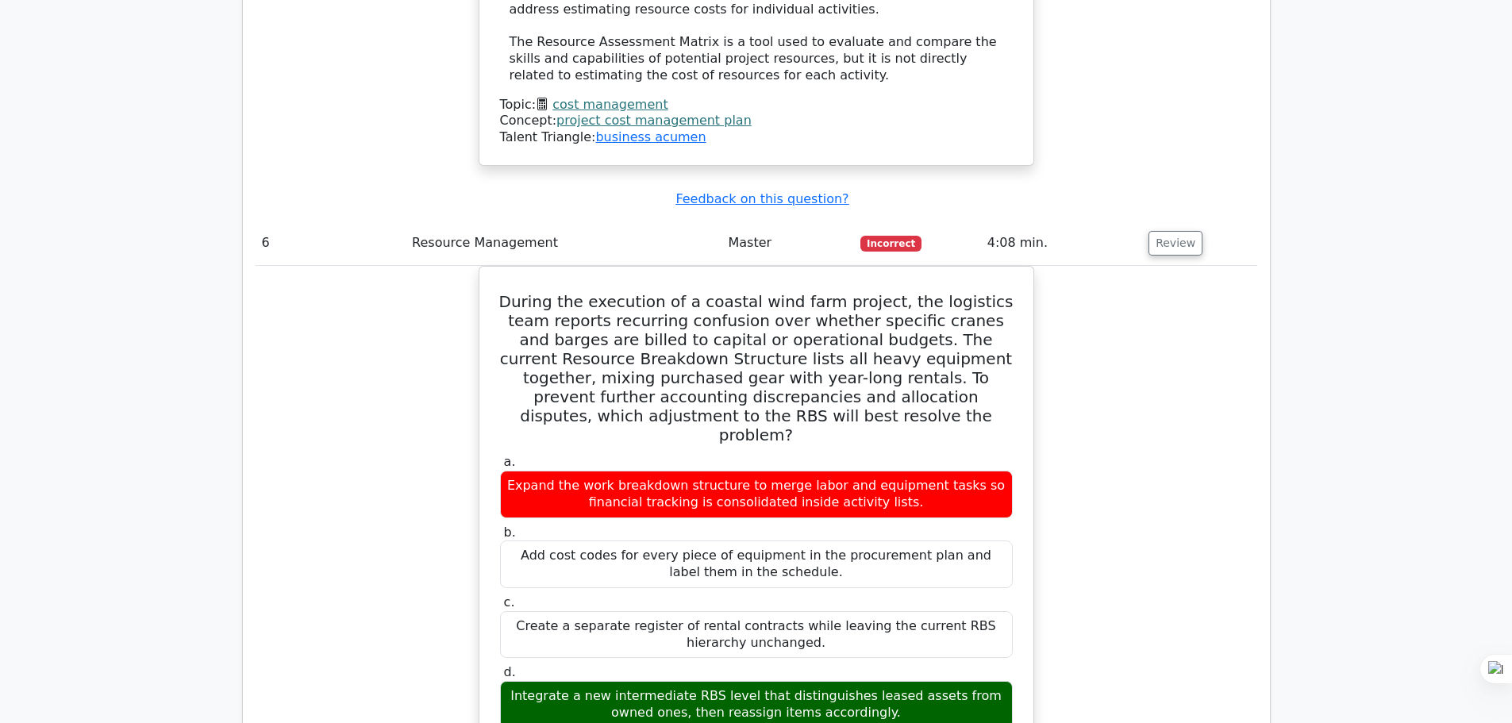
scroll to position [2121, 0]
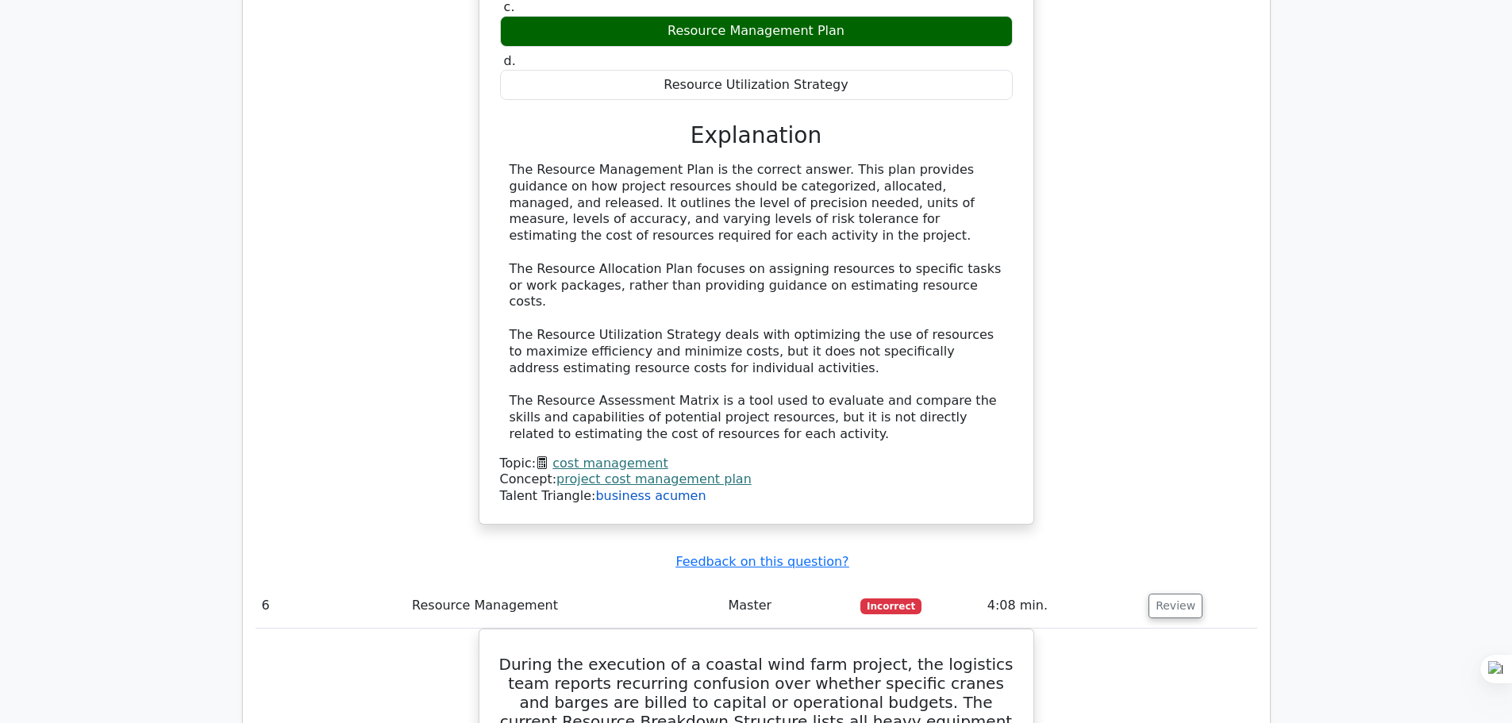
click at [656, 488] on link "business acumen" at bounding box center [650, 495] width 110 height 15
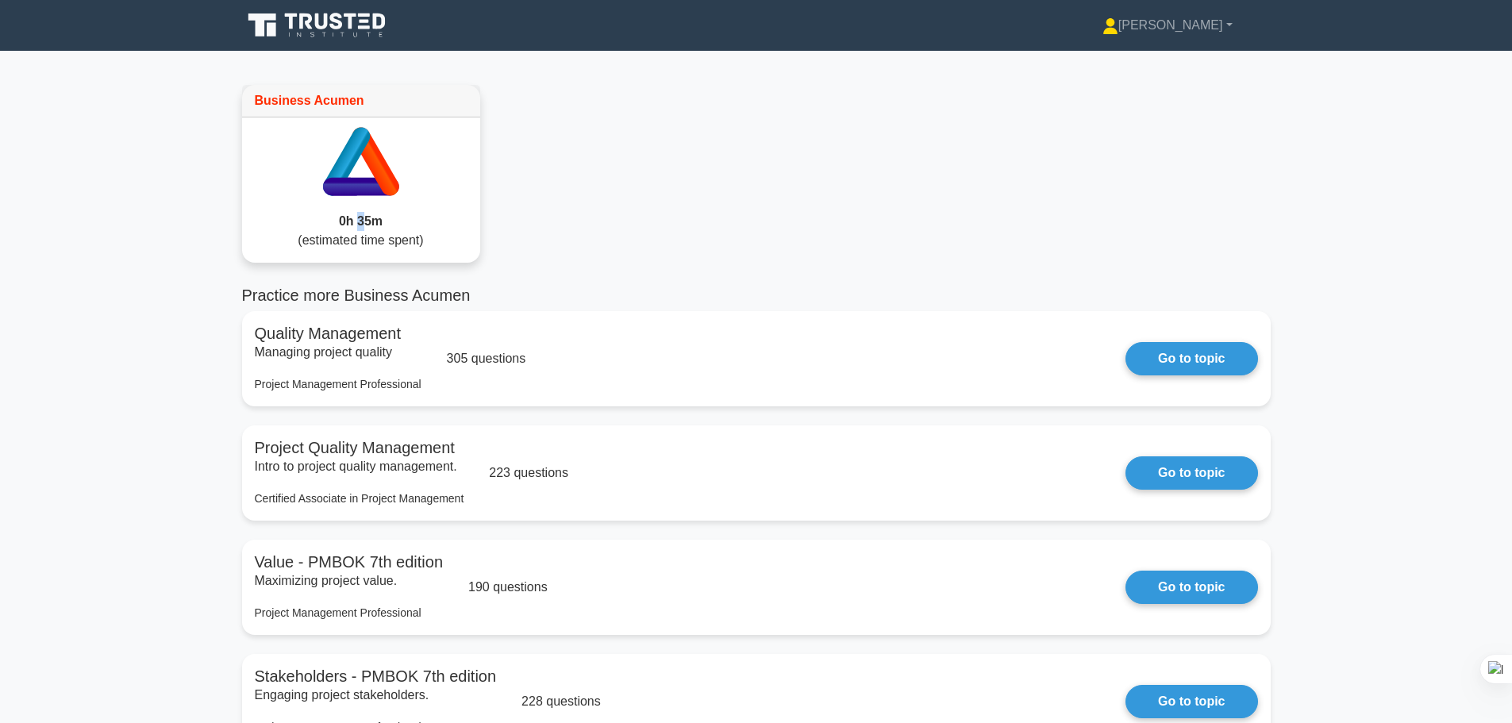
click at [361, 209] on div "0h 35m (estimated time spent)" at bounding box center [361, 231] width 238 height 64
click at [1201, 28] on link "[PERSON_NAME]" at bounding box center [1167, 26] width 206 height 32
click at [1176, 64] on link "Profile" at bounding box center [1127, 62] width 125 height 25
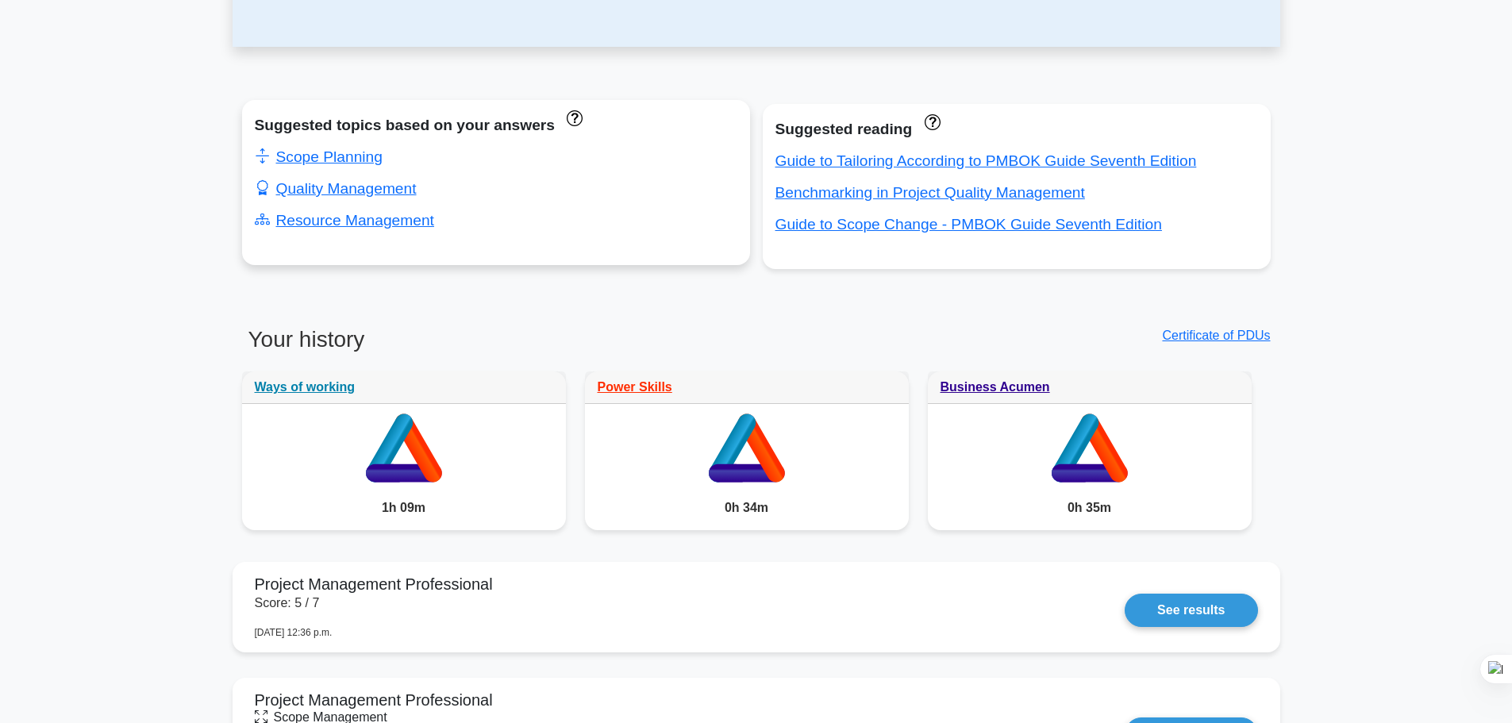
scroll to position [556, 0]
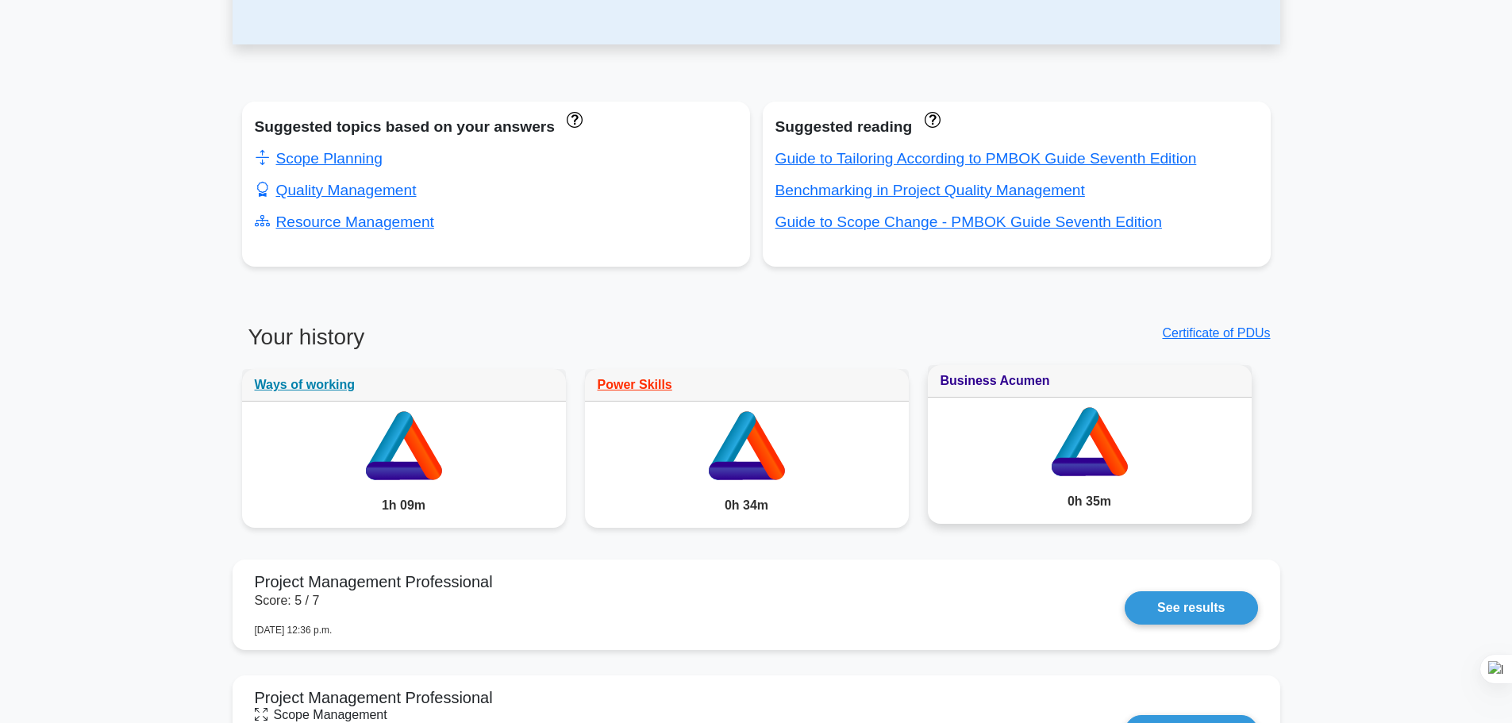
click at [965, 383] on link "Business Acumen" at bounding box center [996, 380] width 110 height 13
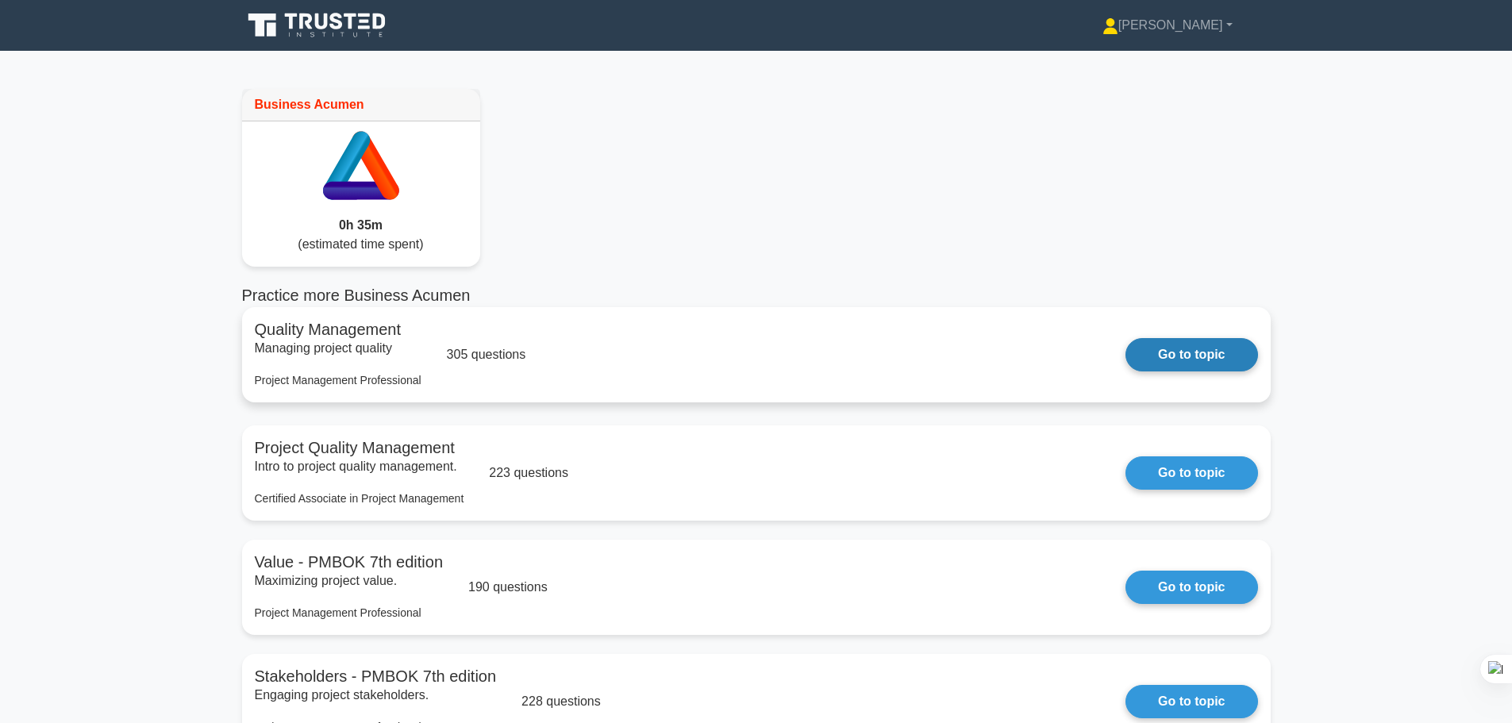
click at [1172, 344] on link "Go to topic" at bounding box center [1192, 354] width 132 height 33
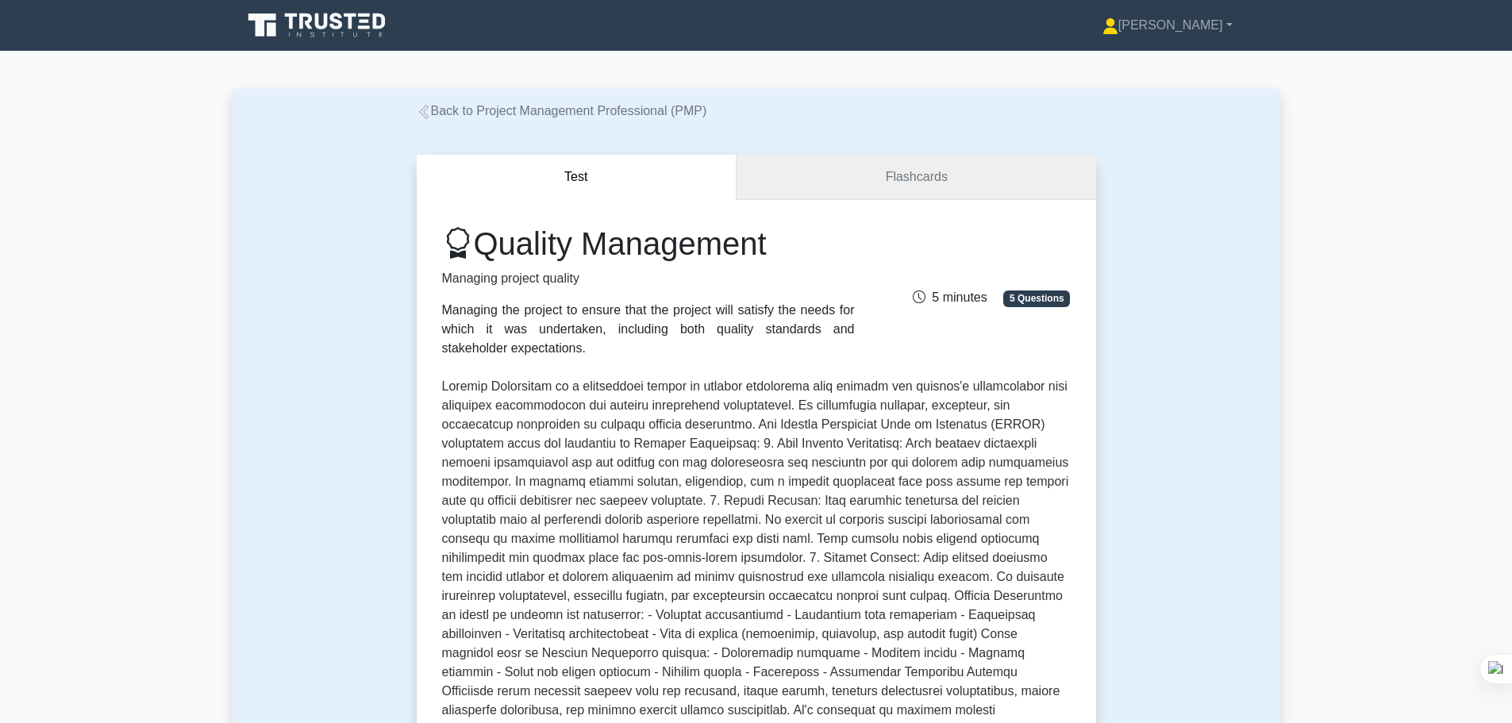
click at [890, 187] on link "Flashcards" at bounding box center [916, 177] width 359 height 45
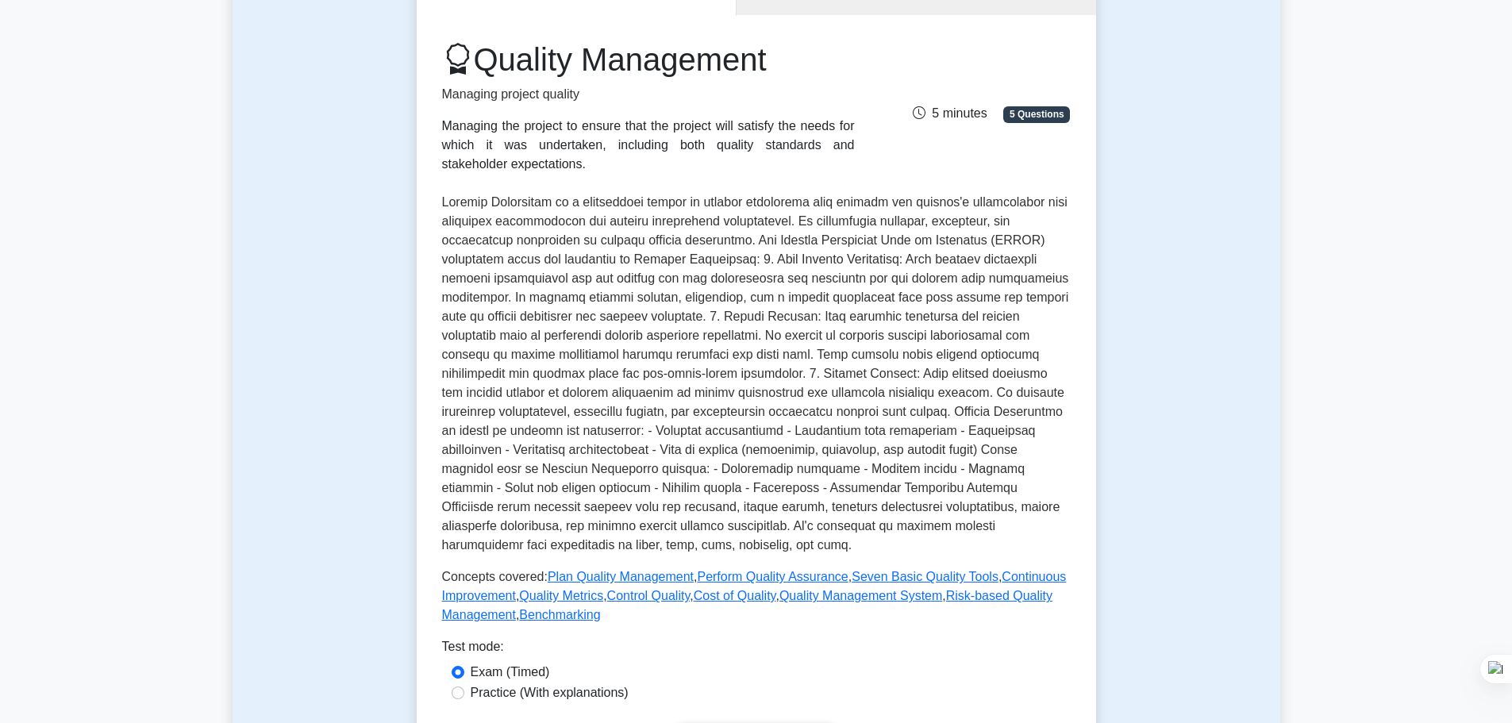
scroll to position [79, 0]
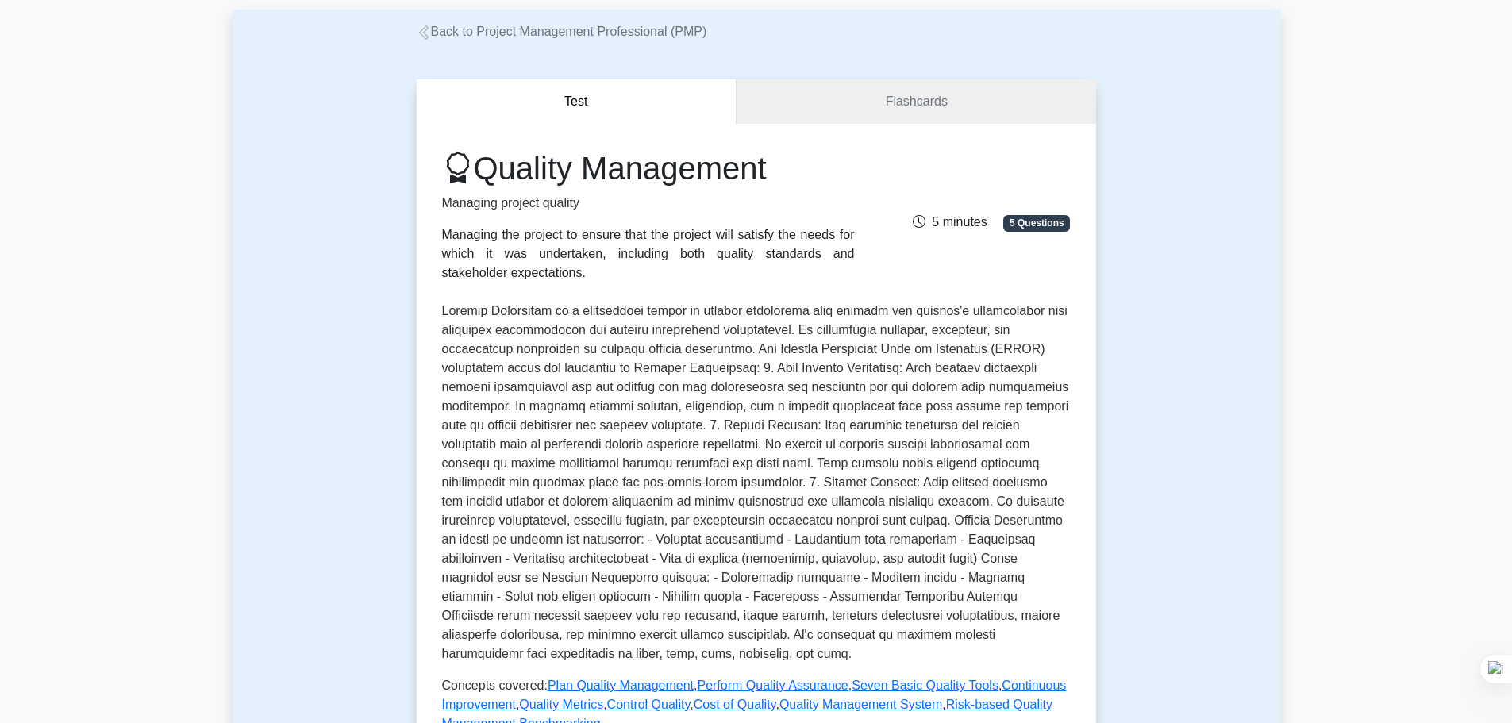
click at [440, 38] on link "Back to Project Management Professional (PMP)" at bounding box center [562, 31] width 291 height 13
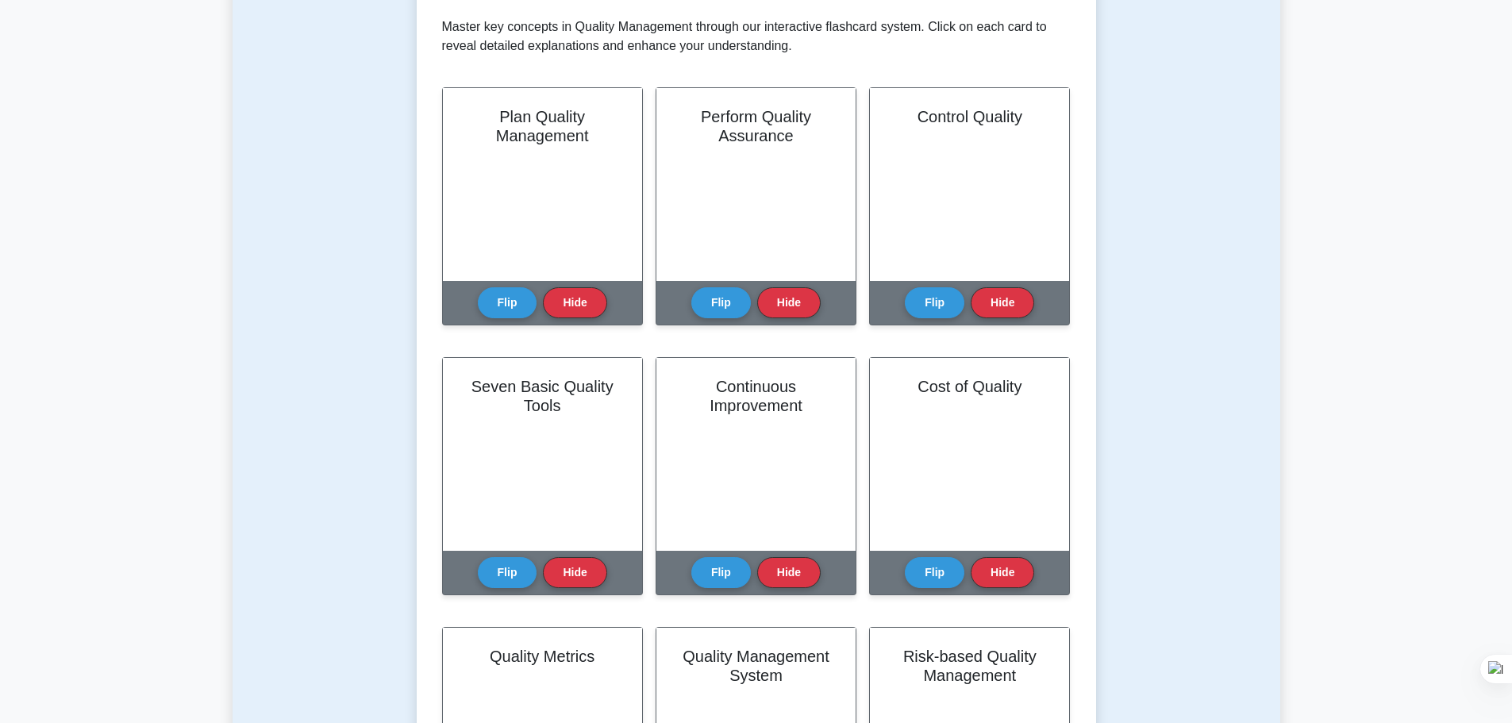
scroll to position [318, 0]
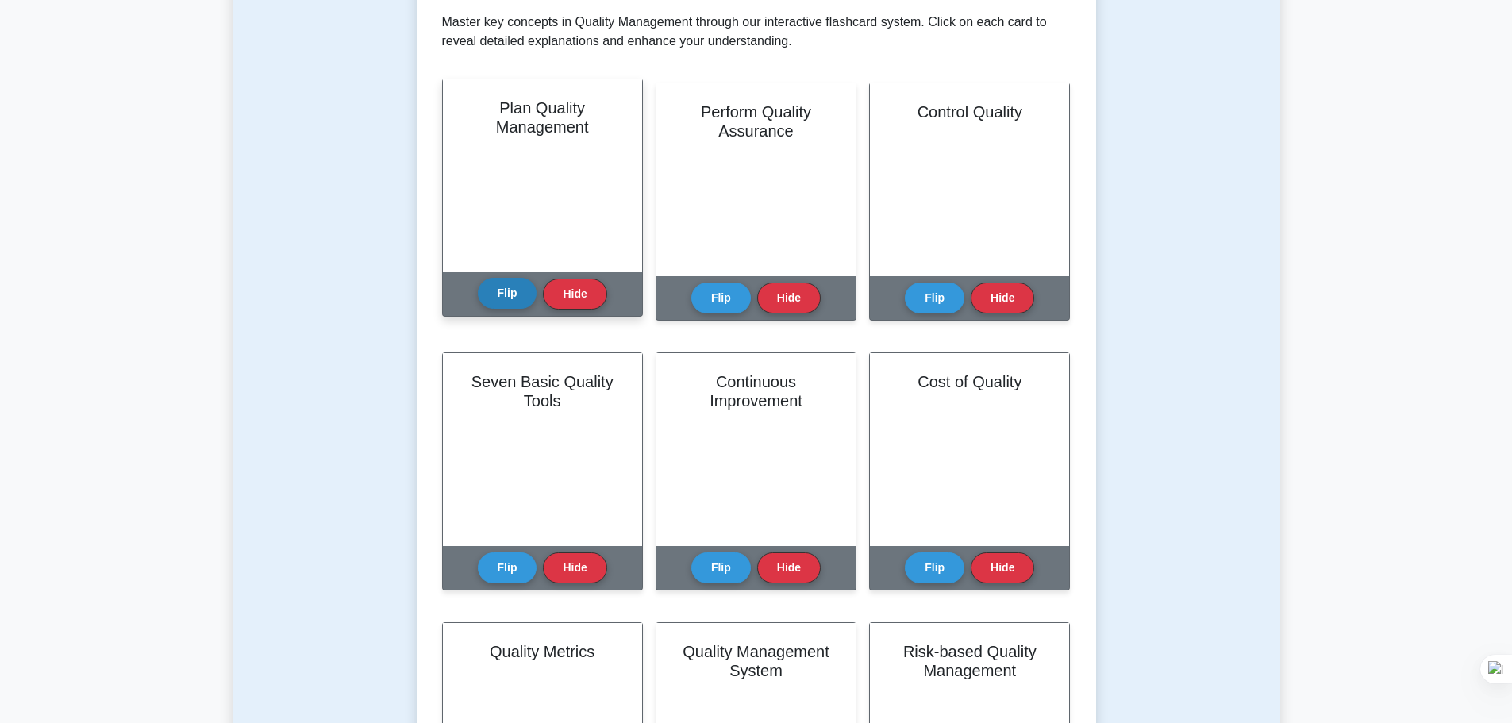
click at [491, 291] on button "Flip" at bounding box center [508, 293] width 60 height 31
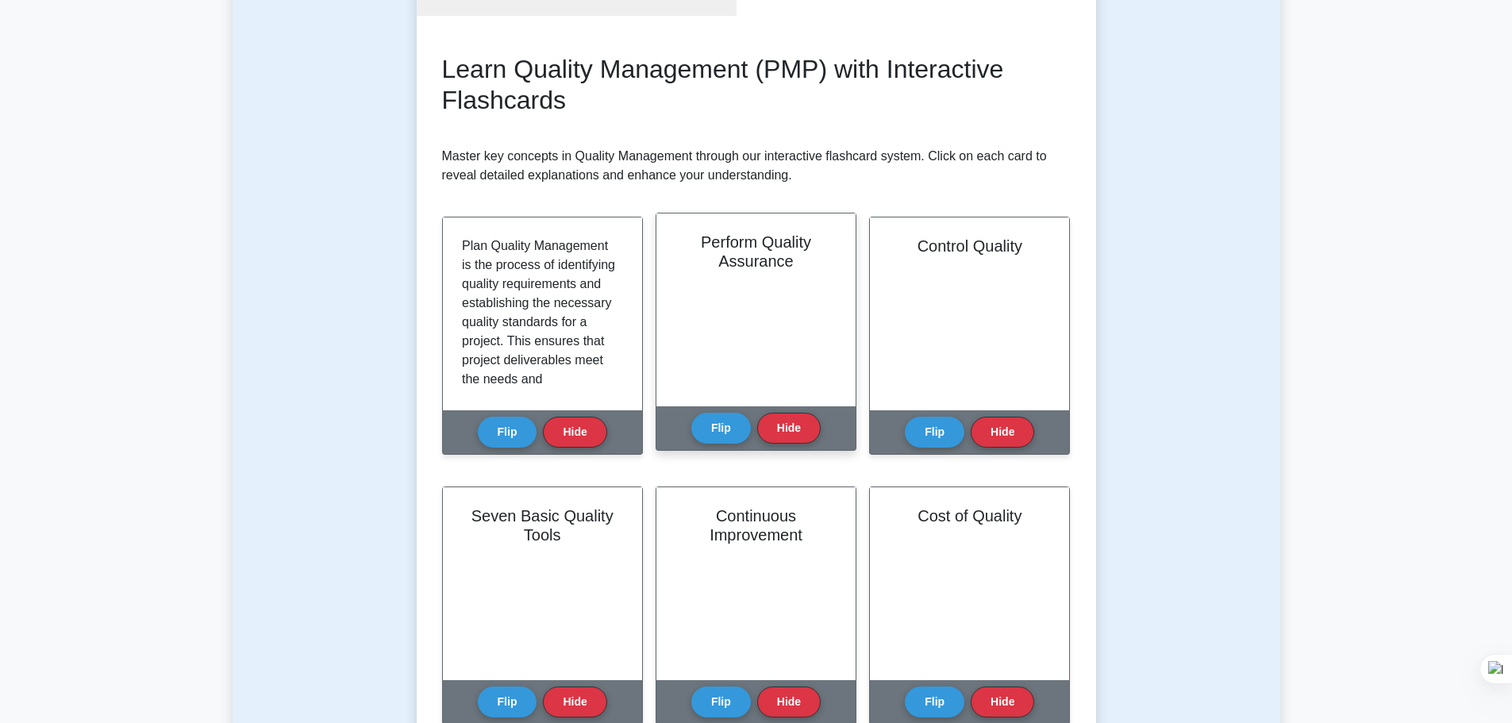
scroll to position [159, 0]
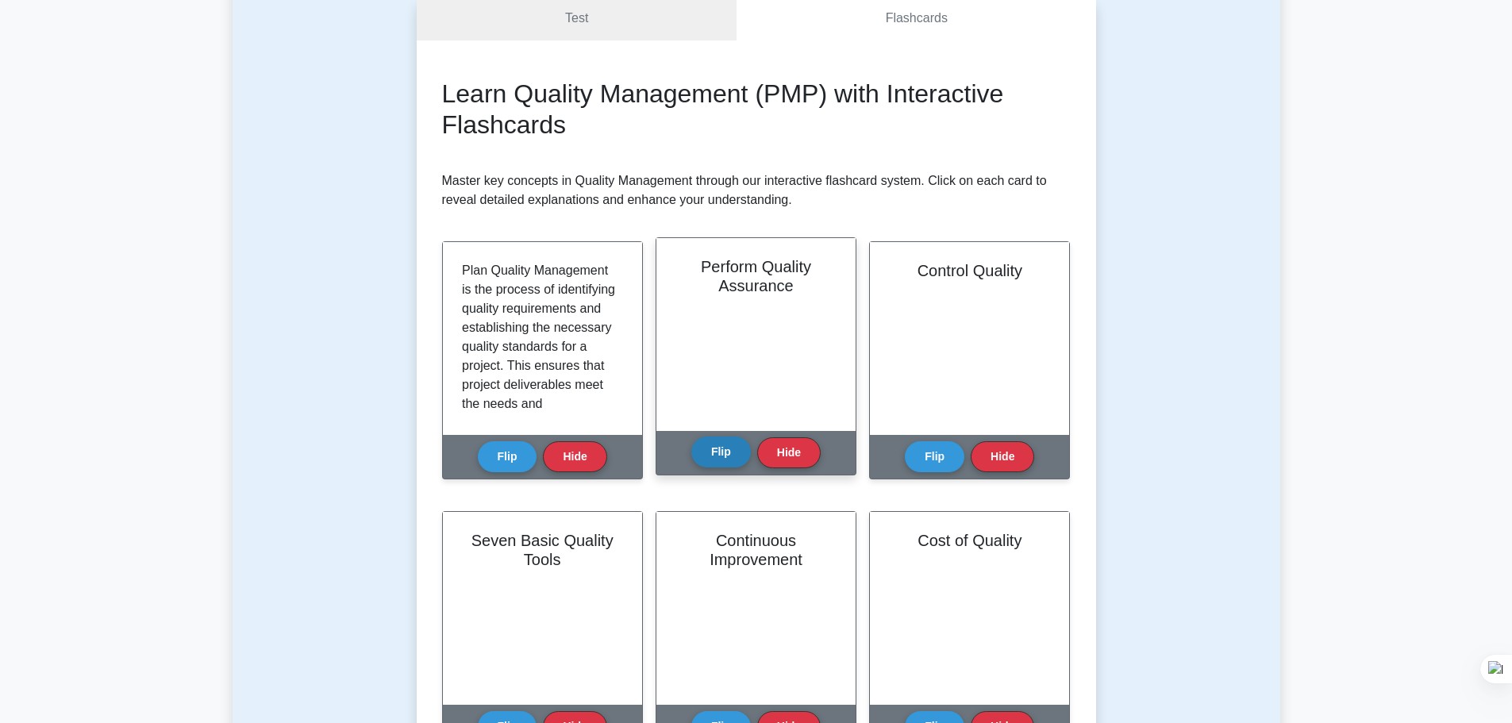
click at [709, 445] on button "Flip" at bounding box center [721, 452] width 60 height 31
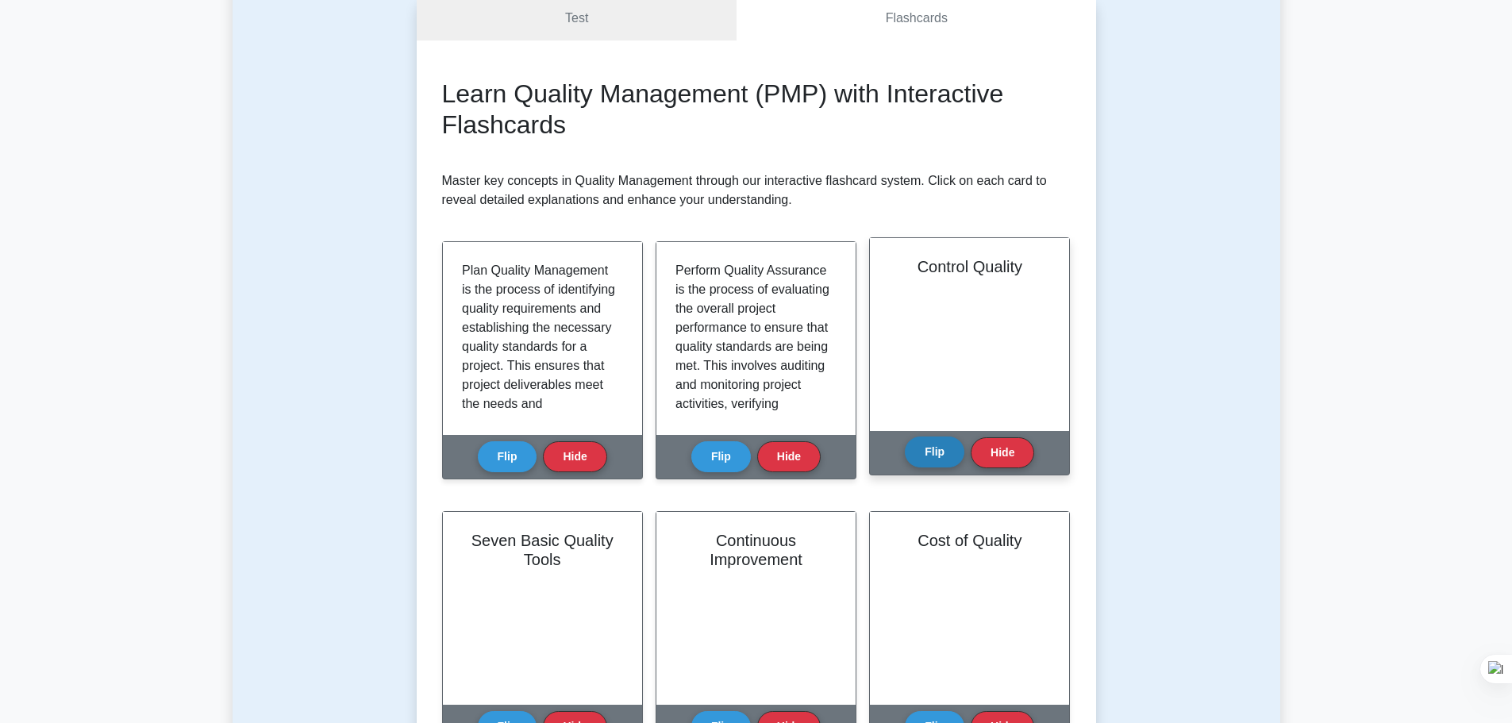
click at [920, 456] on button "Flip" at bounding box center [935, 452] width 60 height 31
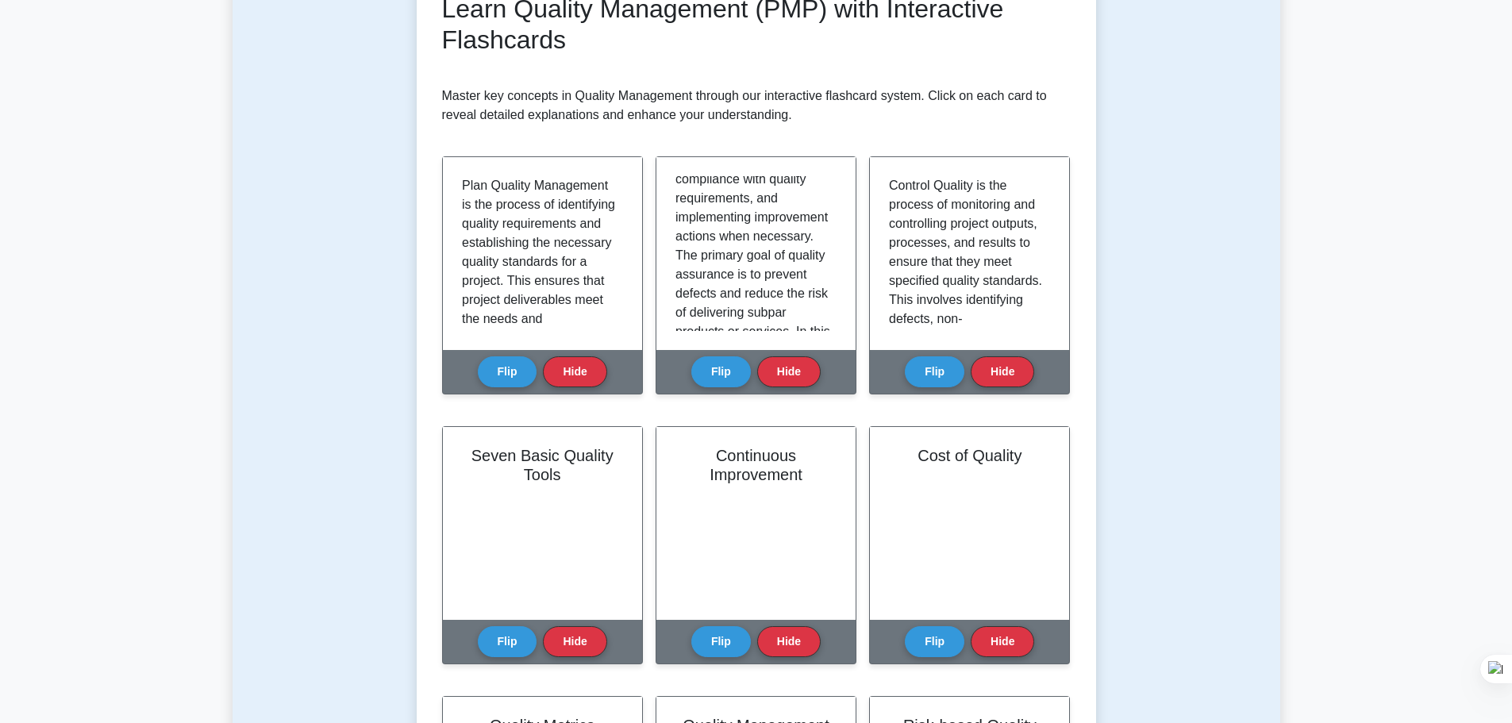
scroll to position [0, 0]
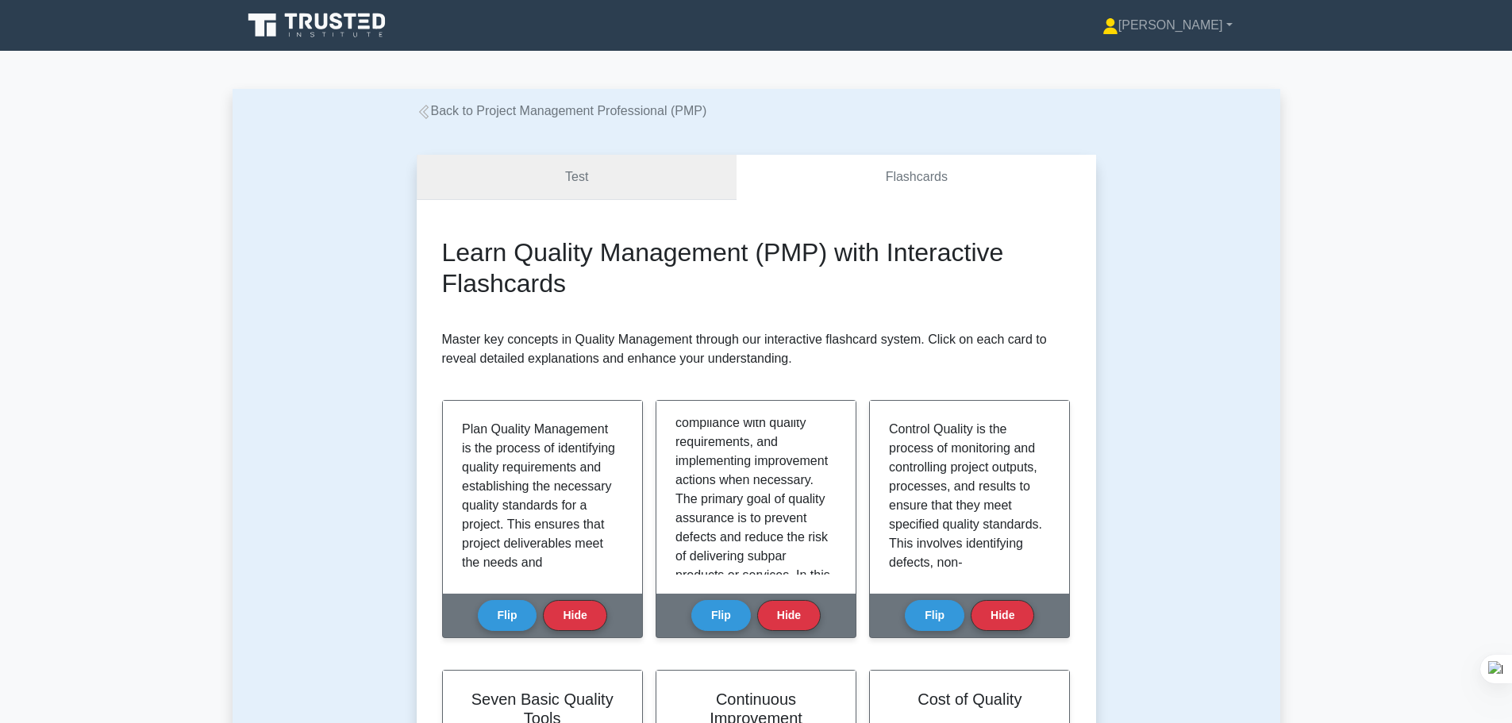
click at [624, 180] on link "Test" at bounding box center [577, 177] width 321 height 45
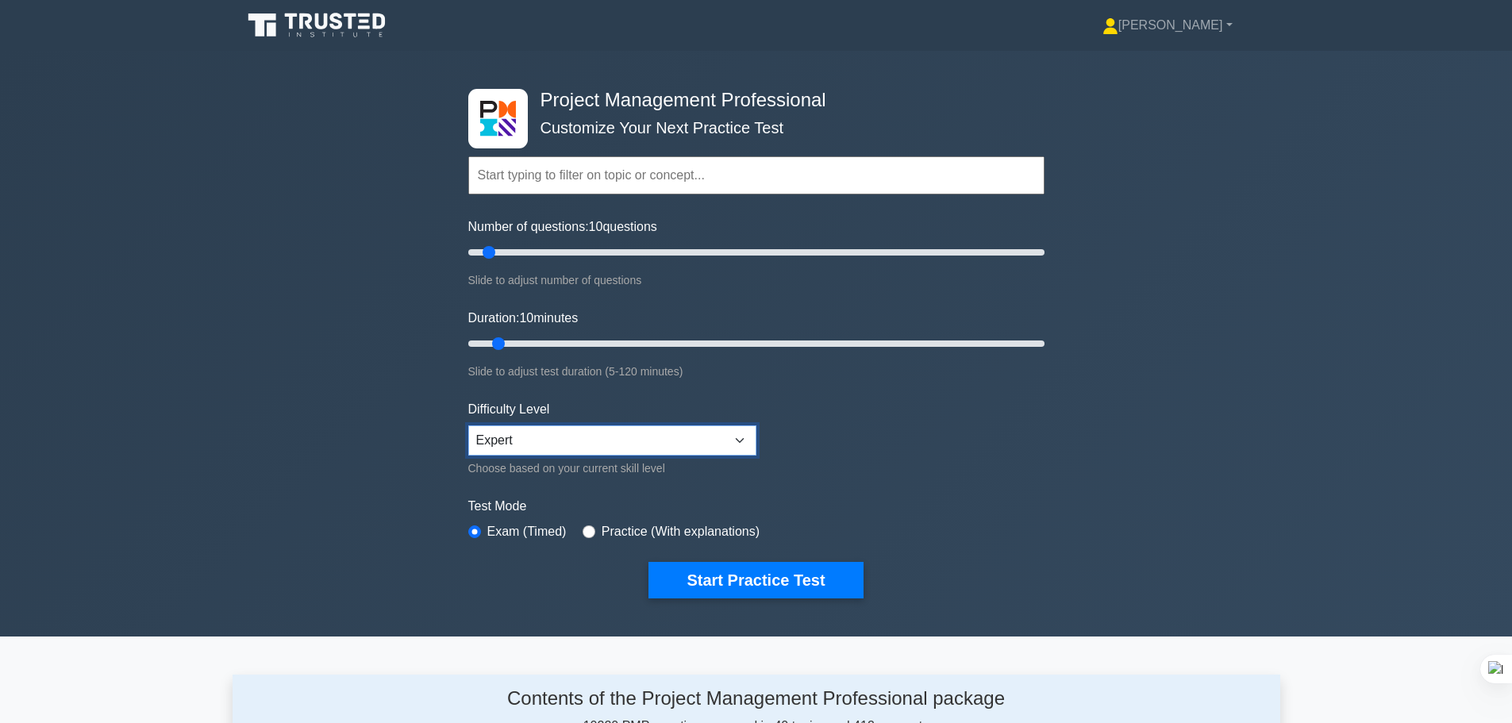
click at [726, 436] on select "Beginner Intermediate Expert" at bounding box center [612, 440] width 288 height 30
click at [951, 464] on form "Topics Scope Management Time Management Cost Management Quality Management Risk…" at bounding box center [756, 353] width 576 height 491
click at [582, 443] on select "Beginner Intermediate Expert" at bounding box center [612, 440] width 288 height 30
click at [920, 471] on form "Topics Scope Management Time Management Cost Management Quality Management Risk…" at bounding box center [756, 353] width 576 height 491
